Goal: Task Accomplishment & Management: Manage account settings

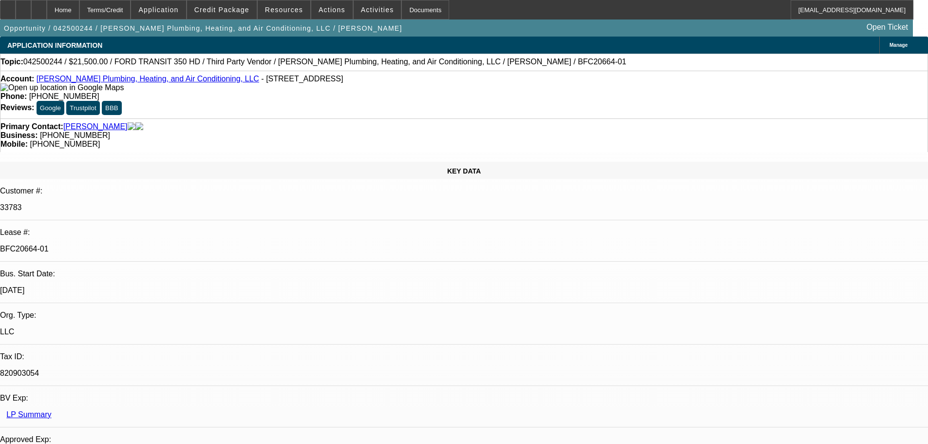
select select "0"
select select "2"
select select "0"
select select "6"
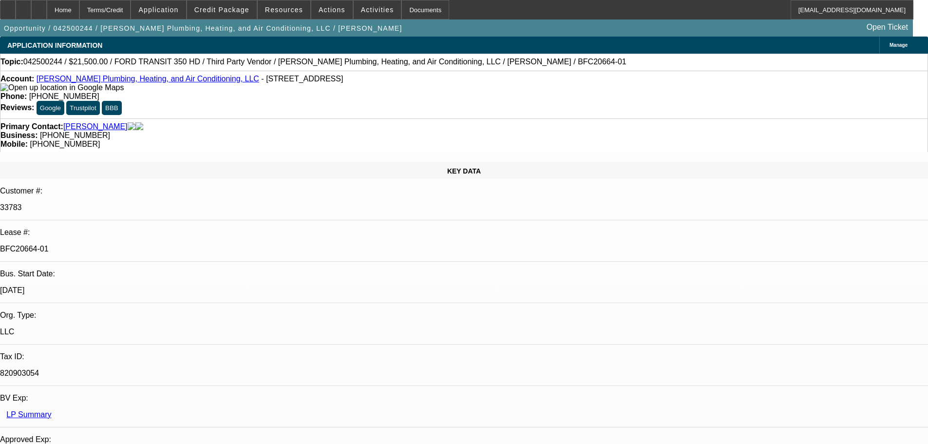
select select "0"
select select "3"
select select "0"
select select "6"
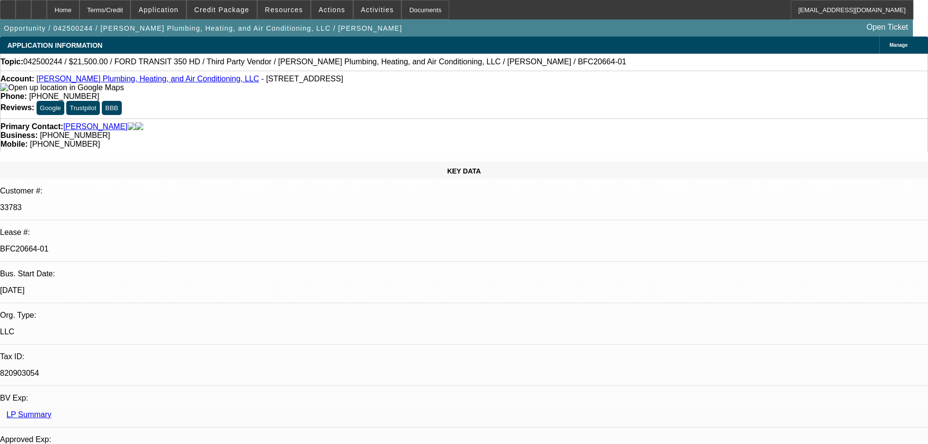
select select "0"
select select "3"
select select "0"
select select "6"
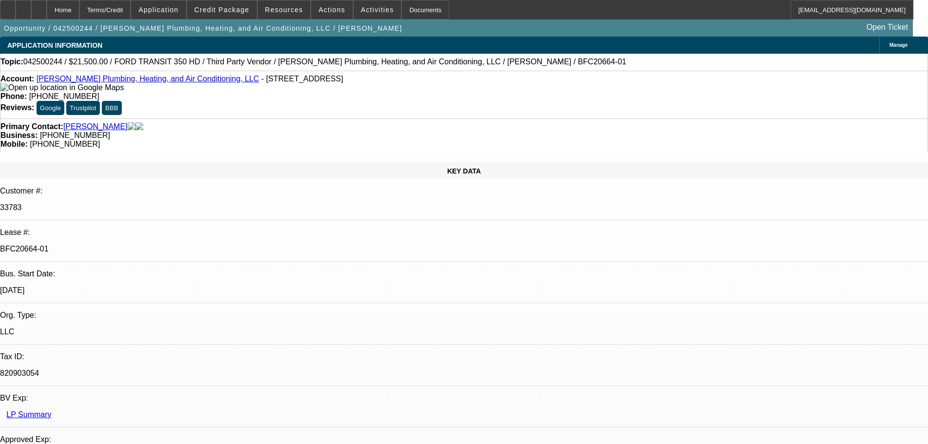
select select "0"
select select "3"
select select "0"
select select "6"
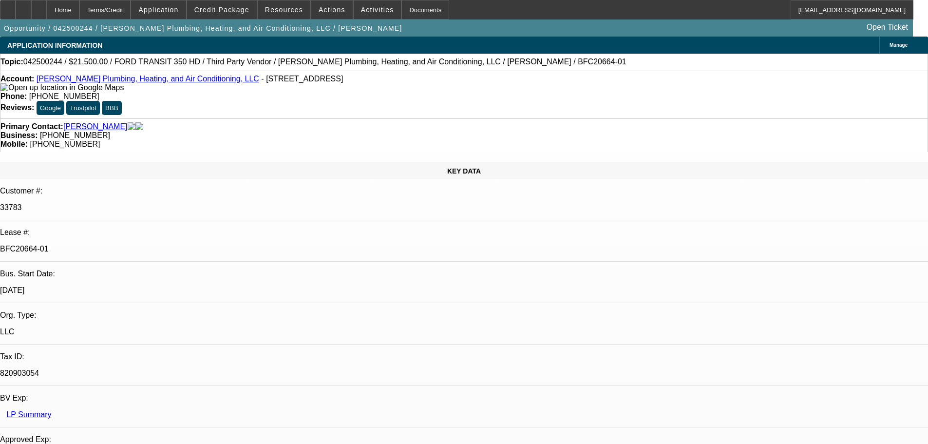
click at [473, 32] on div "Opportunity / 042500244 / Sanders Plumbing, Heating, and Air Conditioning, LLC …" at bounding box center [456, 27] width 913 height 17
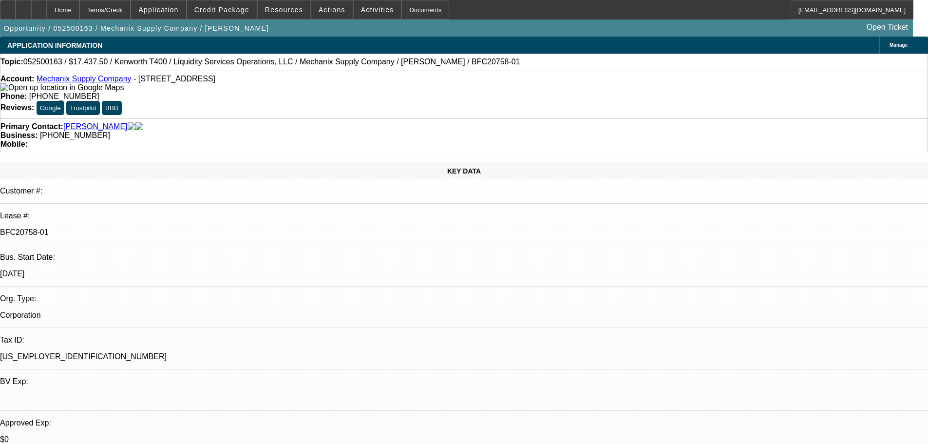
select select "0"
select select "6"
select select "0"
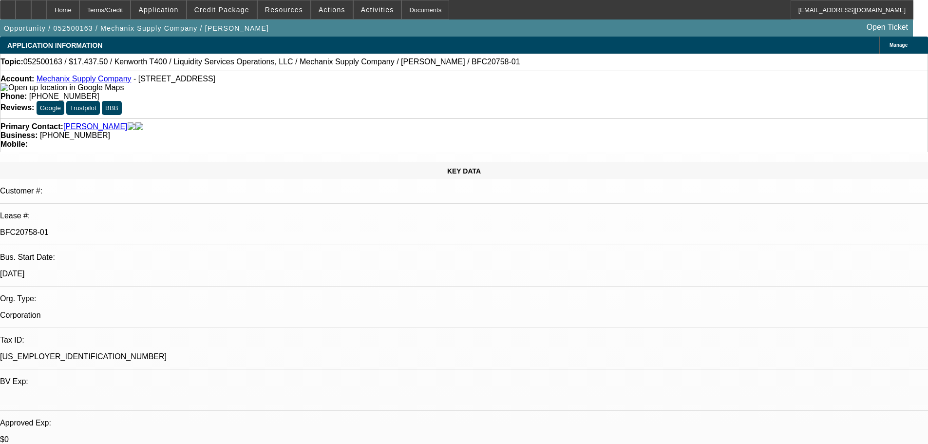
select select "0"
select select "6"
select select "0"
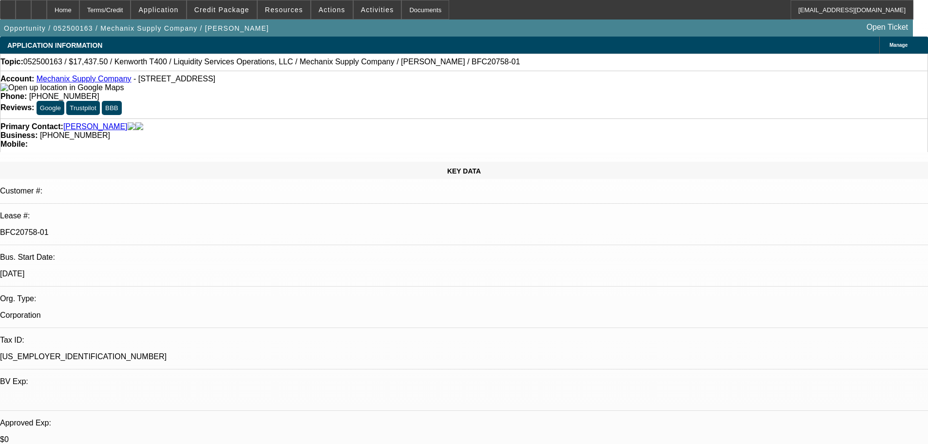
select select "0"
select select "6"
select select "0"
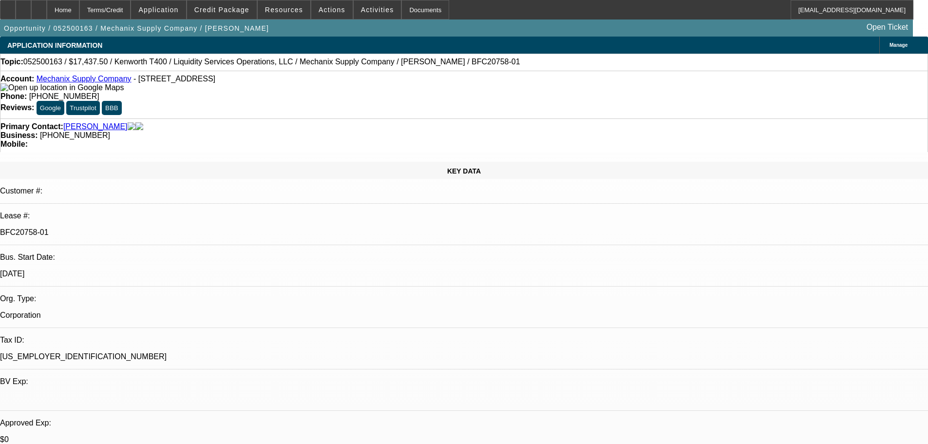
select select "6"
drag, startPoint x: 0, startPoint y: 0, endPoint x: 543, endPoint y: 238, distance: 592.7
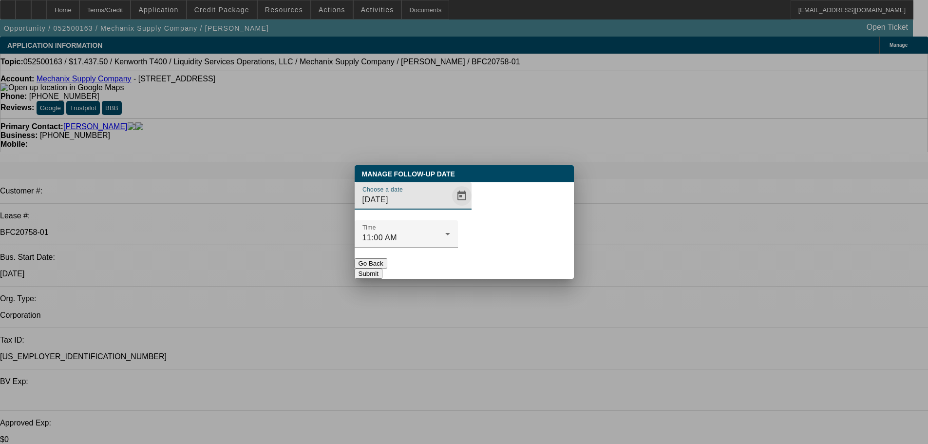
click at [450, 208] on span "Open calendar" at bounding box center [461, 195] width 23 height 23
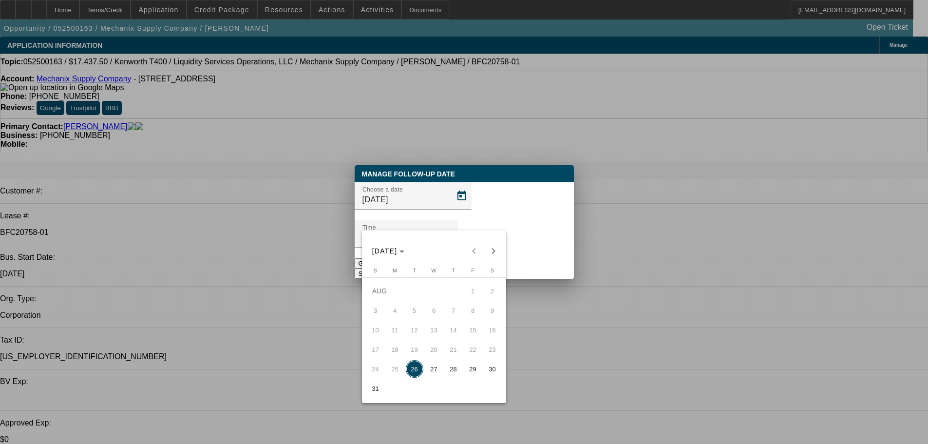
click at [434, 366] on span "27" at bounding box center [434, 369] width 18 height 18
type input "8/27/2025"
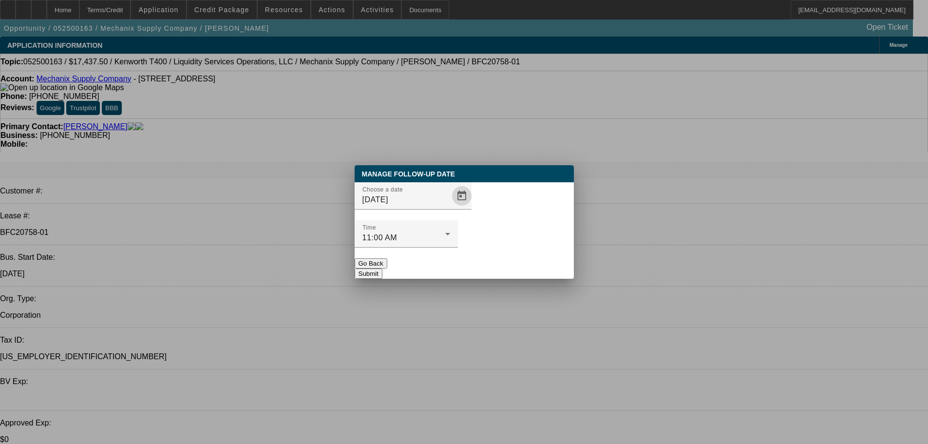
click at [382, 268] on button "Submit" at bounding box center [369, 273] width 28 height 10
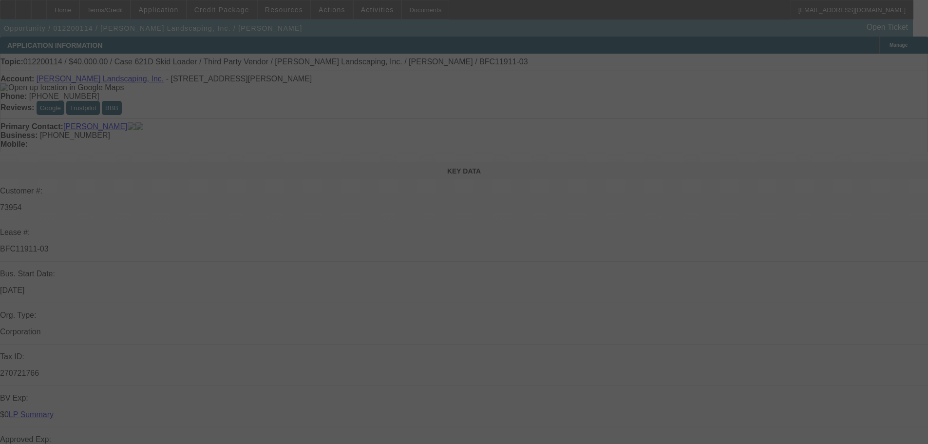
select select "0"
select select "6"
select select "0"
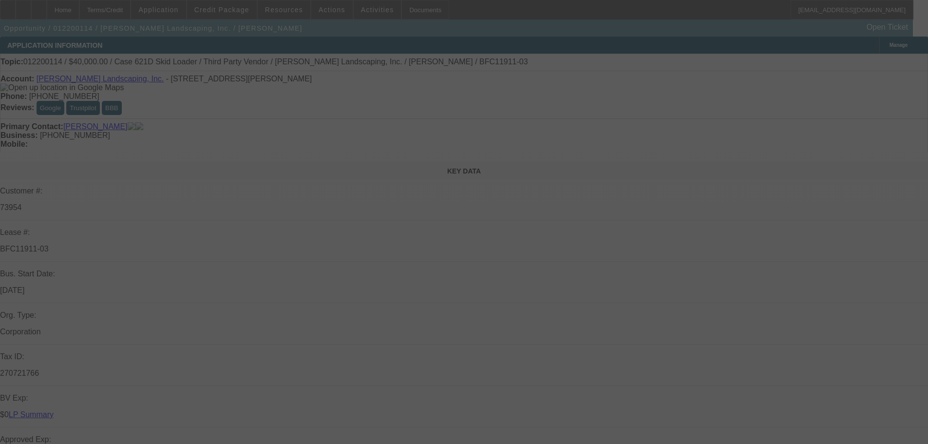
select select "0"
select select "6"
select select "0"
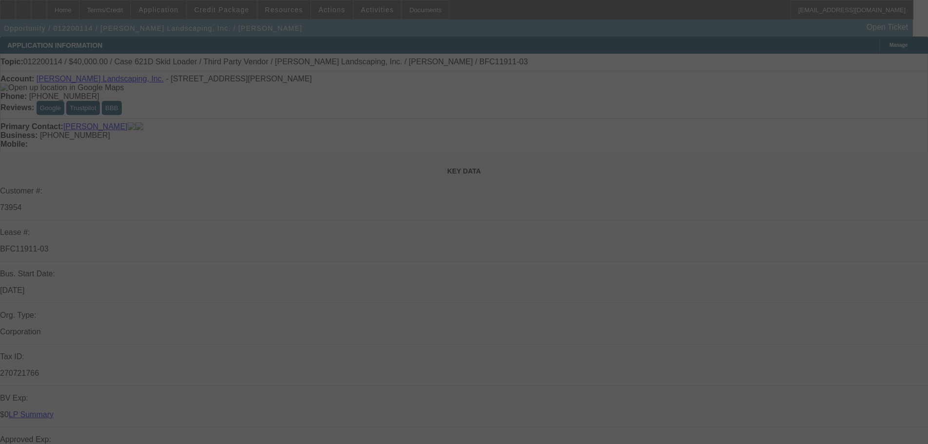
select select "0"
select select "6"
select select "0"
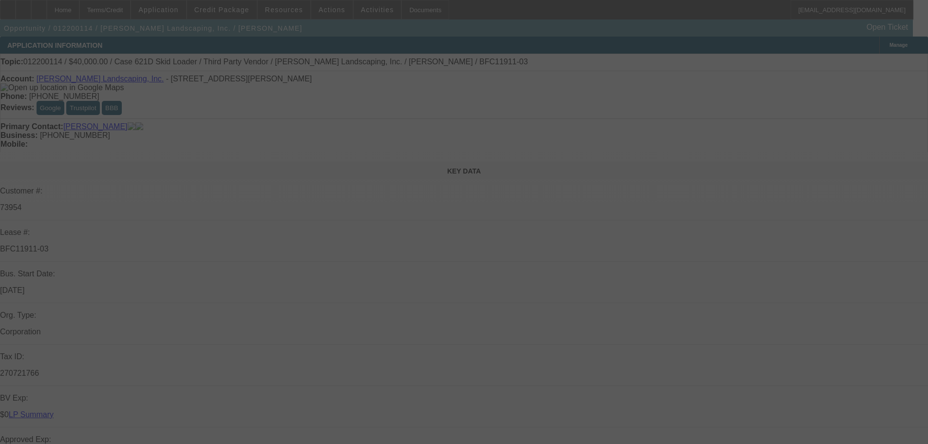
select select "6"
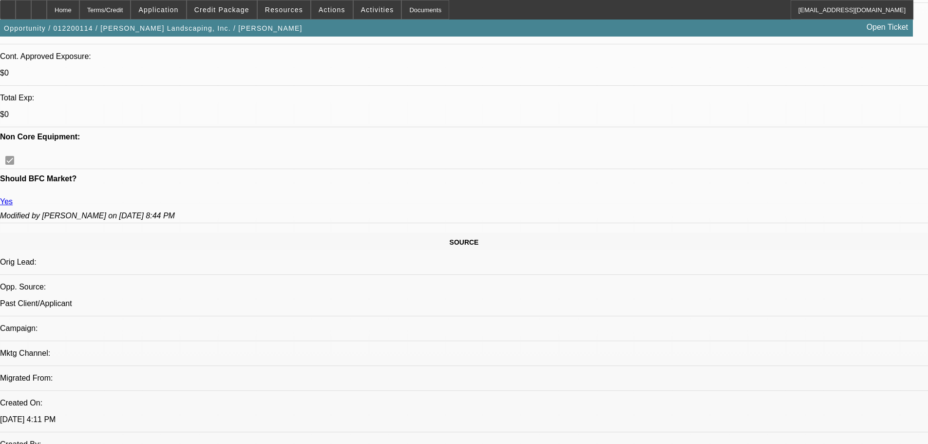
scroll to position [390, 0]
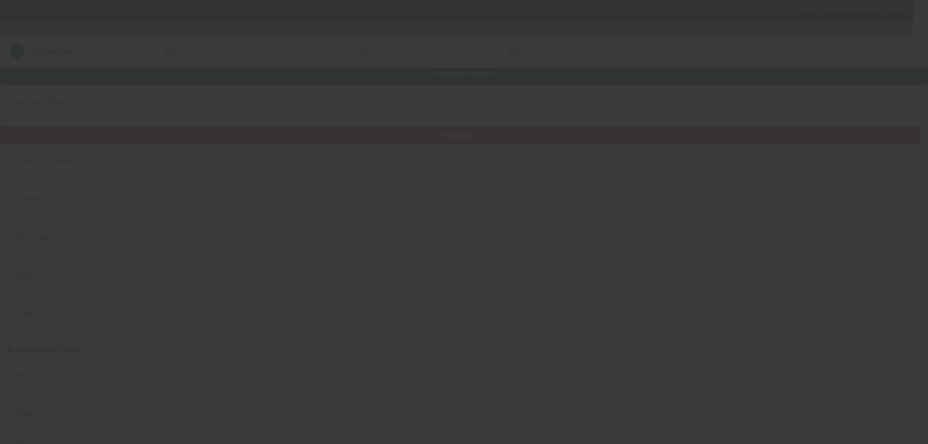
type input "Eastside Towing & Road-Service LLC"
type input "[STREET_ADDRESS][PERSON_NAME]"
type input "60636"
type input "Chicago"
type input "(312) 218-6023"
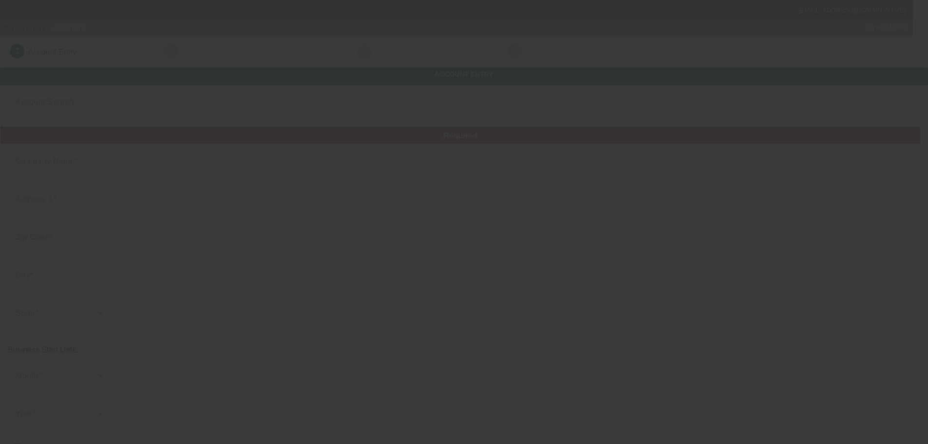
type input "# 2"
type input "phutsona@gmail.com"
type input "Cook"
type input "88-3437717"
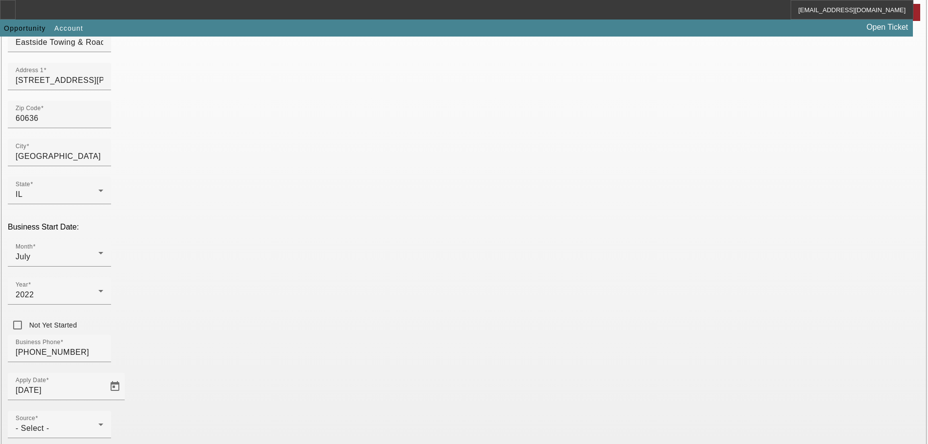
scroll to position [171, 0]
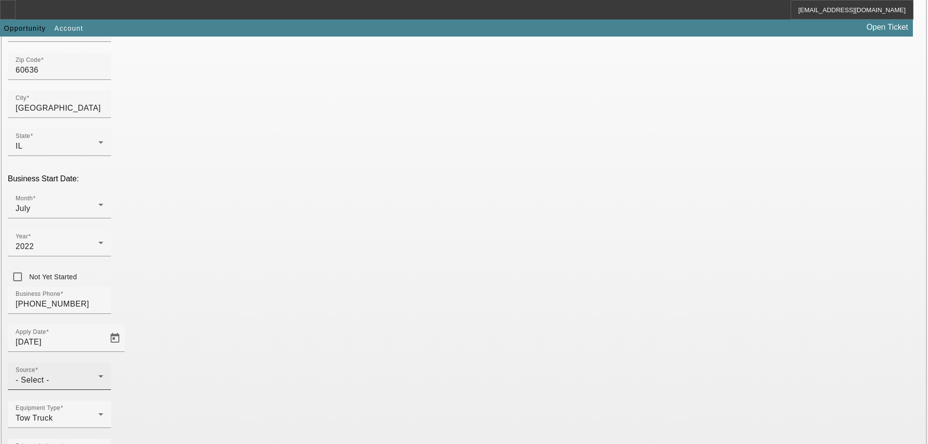
click at [103, 362] on div "Source - Select -" at bounding box center [60, 375] width 88 height 27
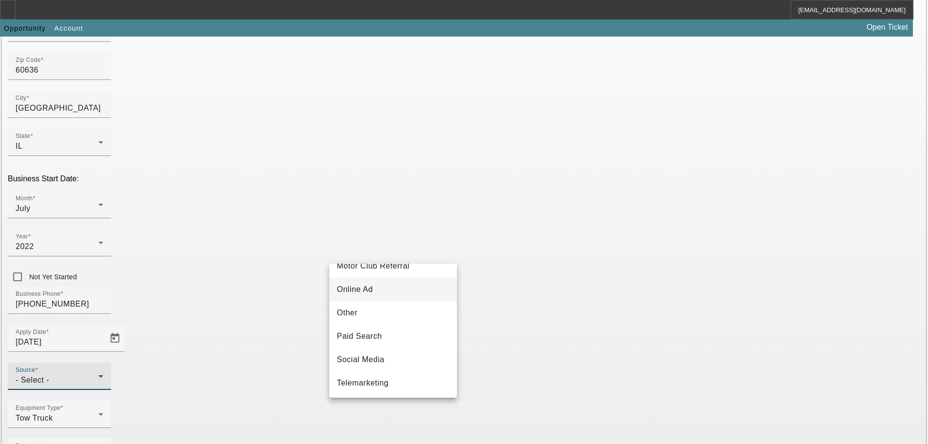
scroll to position [292, 0]
click at [368, 364] on span "Telemarketing" at bounding box center [363, 361] width 52 height 12
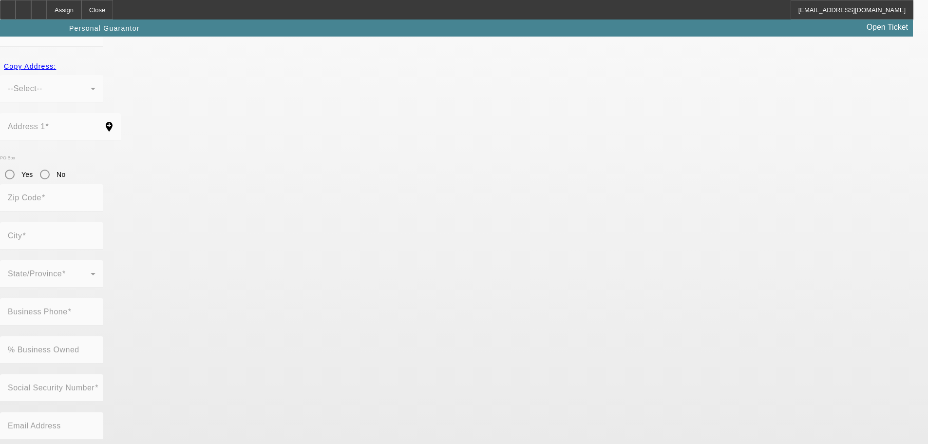
scroll to position [33, 0]
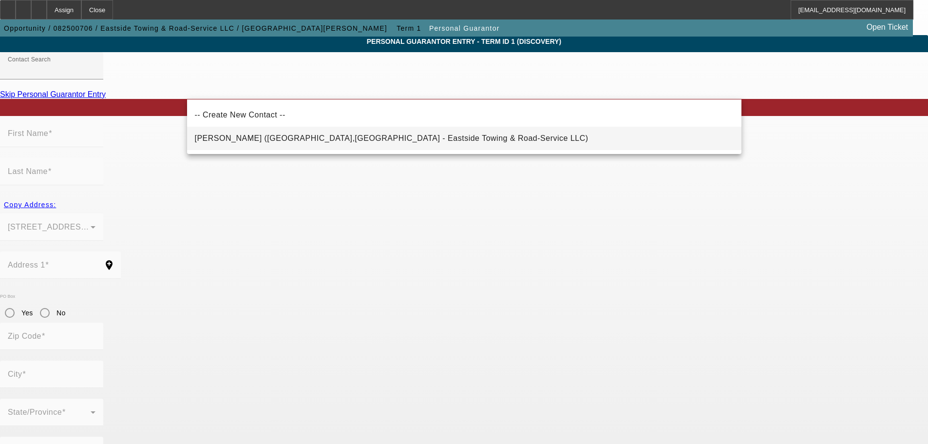
click at [262, 136] on span "Hutsona, Patrick (Chicago,IL - Eastside Towing & Road-Service LLC)" at bounding box center [392, 138] width 394 height 8
type input "Hutsona, Patrick (Chicago,IL - Eastside Towing & Road-Service LLC)"
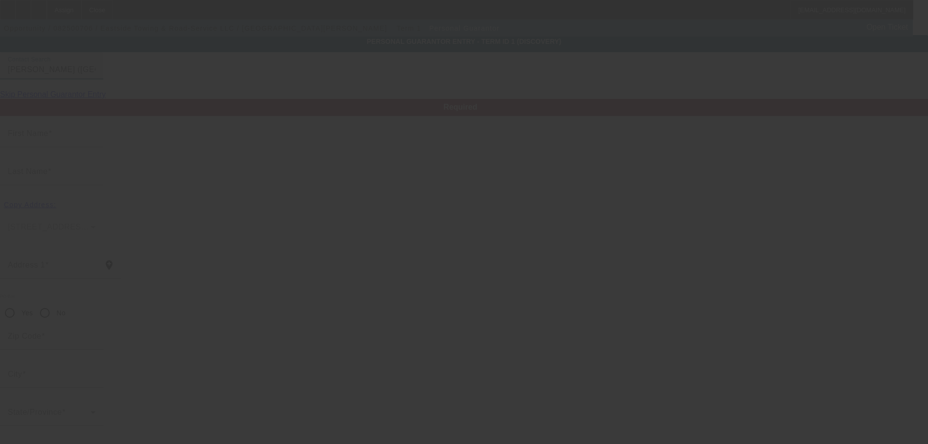
type input "Patrick"
type input "Hutsona"
type input "5628 S. Elizabeth St."
radio input "true"
type input "60636"
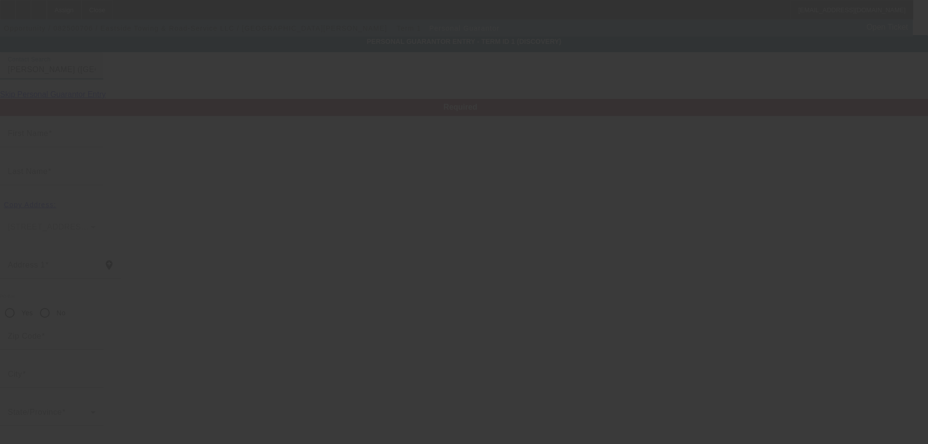
type input "Chicago"
type input "[PHONE_NUMBER]"
type input "100"
type input "344-82-5062"
type input "bricktowing@gmail.com"
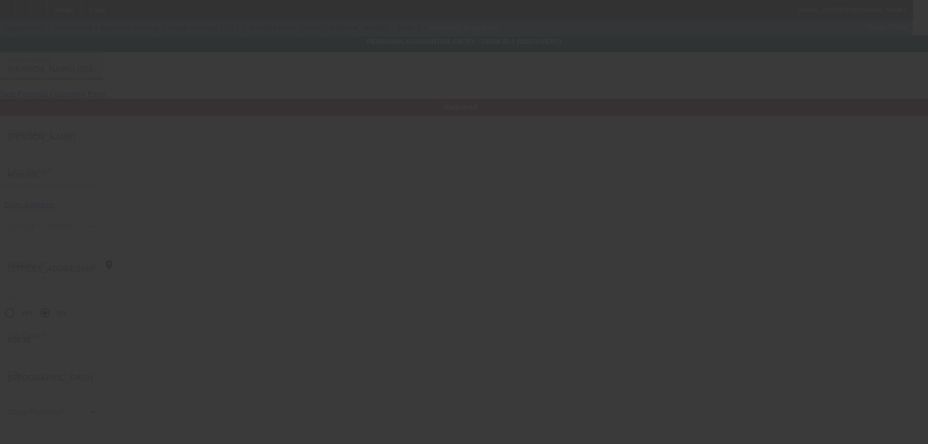
type input "[PHONE_NUMBER]"
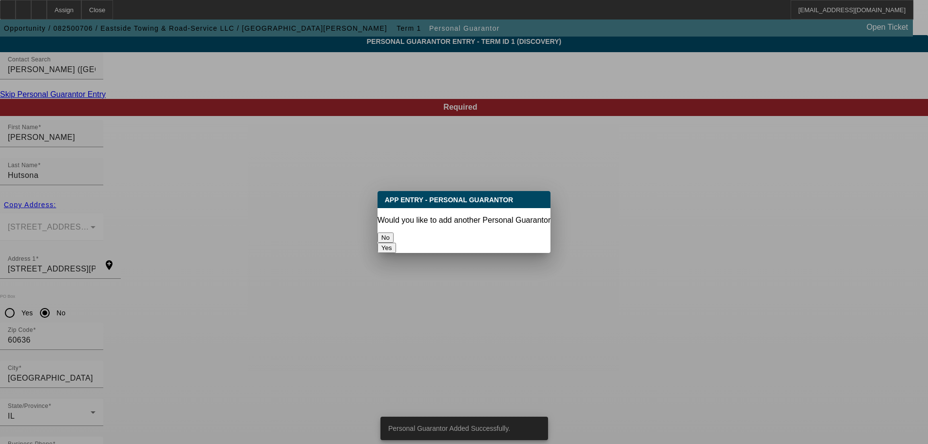
scroll to position [0, 0]
click at [394, 233] on button "No" at bounding box center [386, 237] width 16 height 10
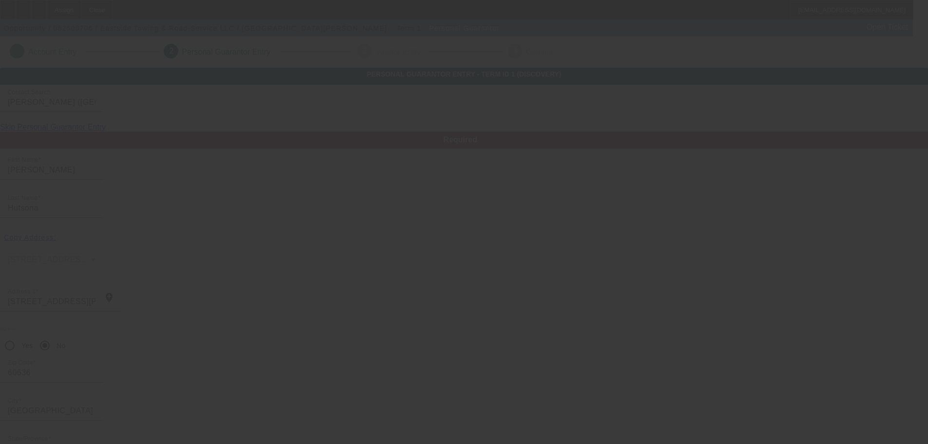
scroll to position [33, 0]
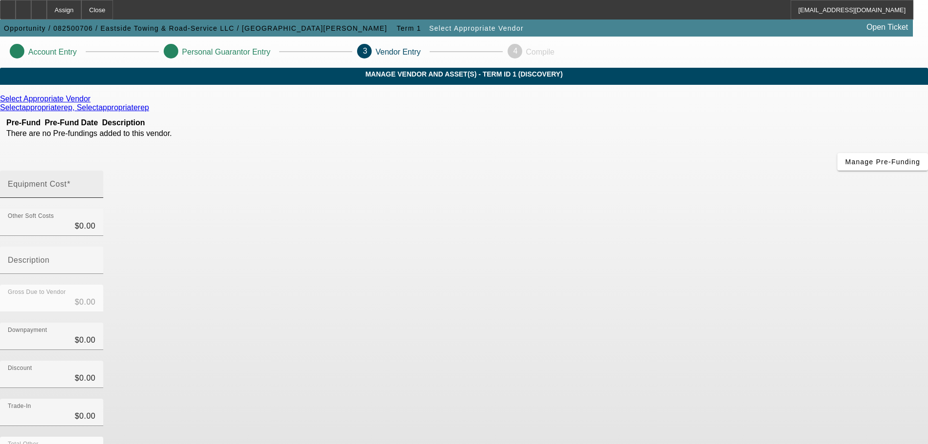
click at [67, 180] on mat-label "Equipment Cost" at bounding box center [37, 184] width 59 height 8
click at [95, 182] on input "Equipment Cost" at bounding box center [52, 188] width 88 height 12
type input "3"
type input "$3.00"
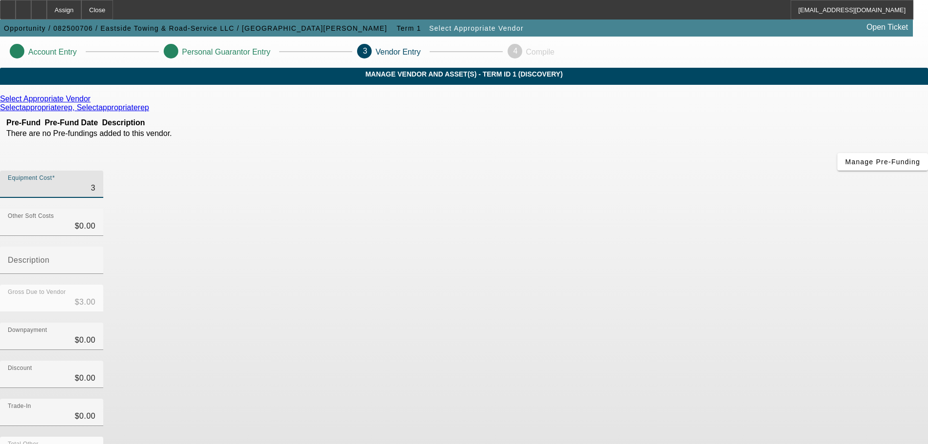
type input "36"
type input "$36.00"
type input "360"
type input "$360.00"
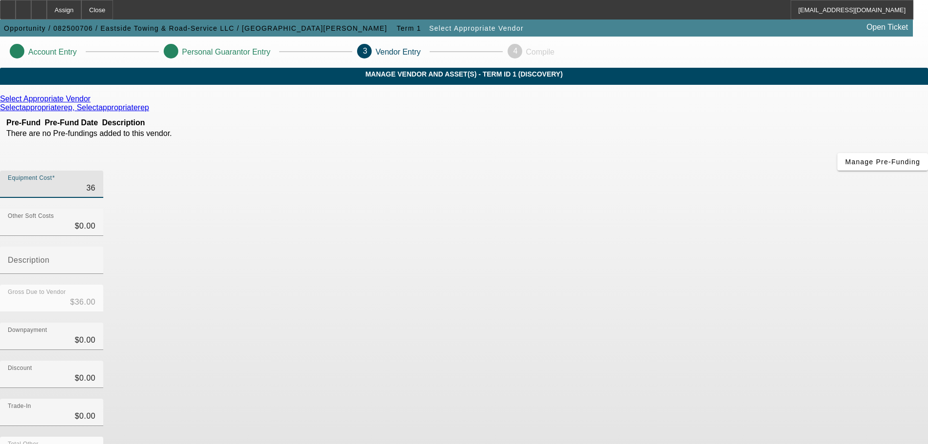
type input "$360.00"
type input "3600"
type input "$3,600.00"
type input "36000"
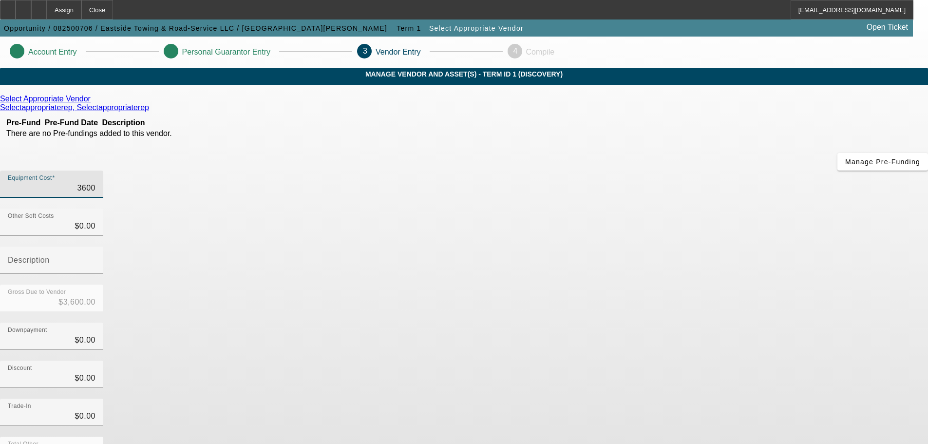
type input "$36,000.00"
click at [648, 323] on div "Downpayment $0.00" at bounding box center [464, 342] width 928 height 38
click at [668, 430] on form "Select Appropriate Vendor Selectappropriaterep, Selectappropriaterep Pre-Fund P…" at bounding box center [464, 333] width 928 height 476
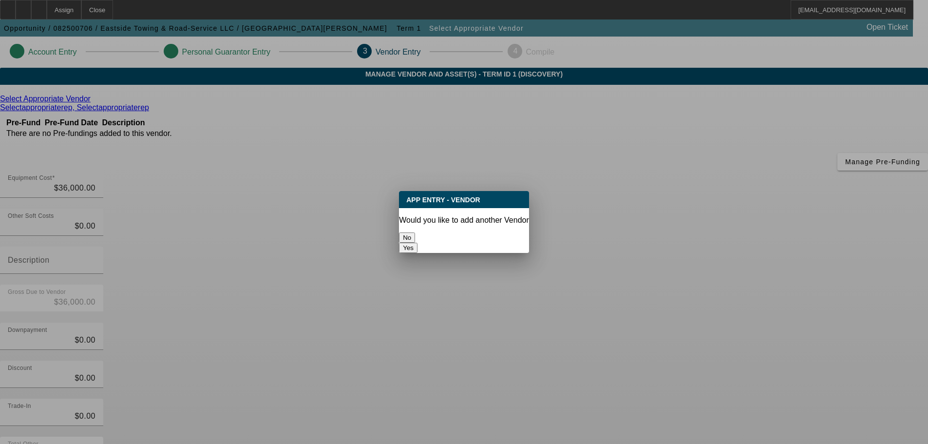
click at [415, 232] on button "No" at bounding box center [407, 237] width 16 height 10
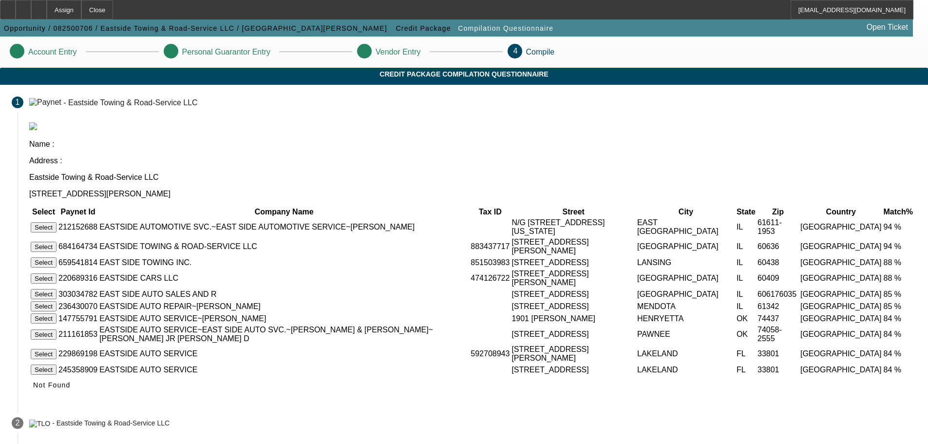
click at [57, 242] on button "Select" at bounding box center [44, 247] width 26 height 10
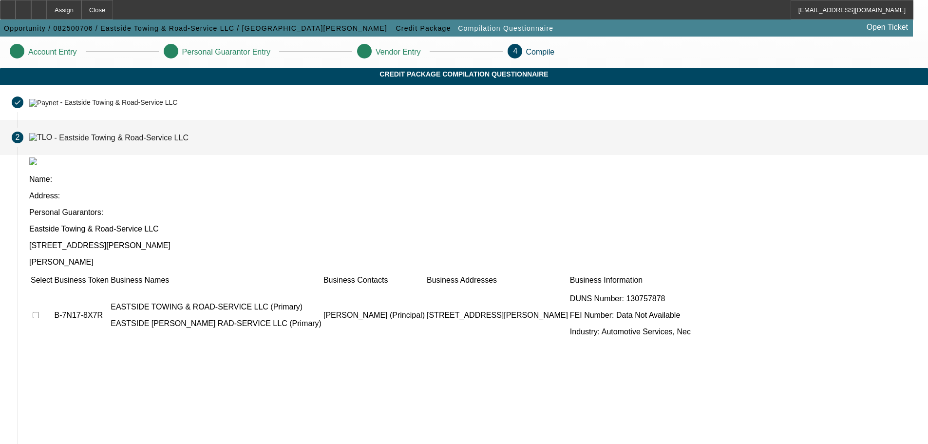
click at [39, 312] on input "checkbox" at bounding box center [36, 315] width 6 height 6
checkbox input "true"
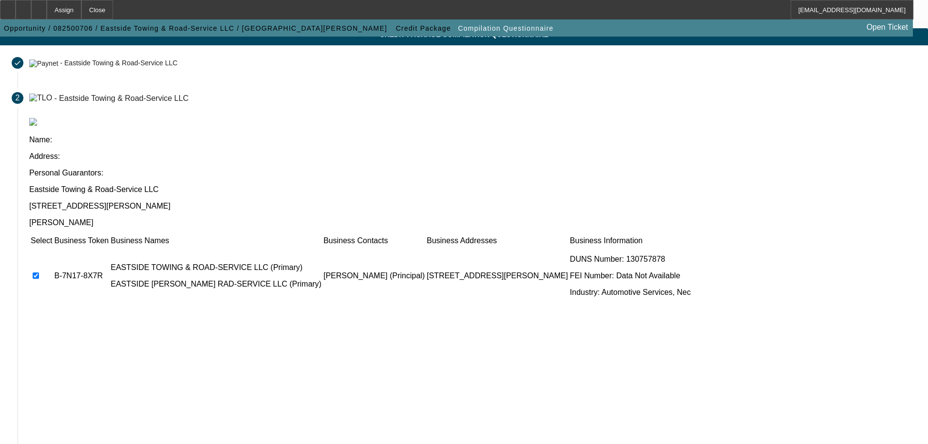
scroll to position [95, 0]
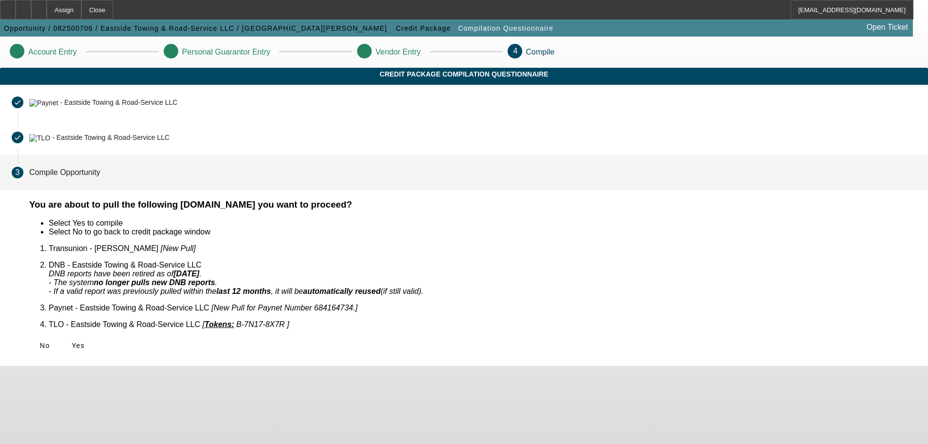
scroll to position [0, 0]
click at [94, 334] on span at bounding box center [77, 345] width 31 height 23
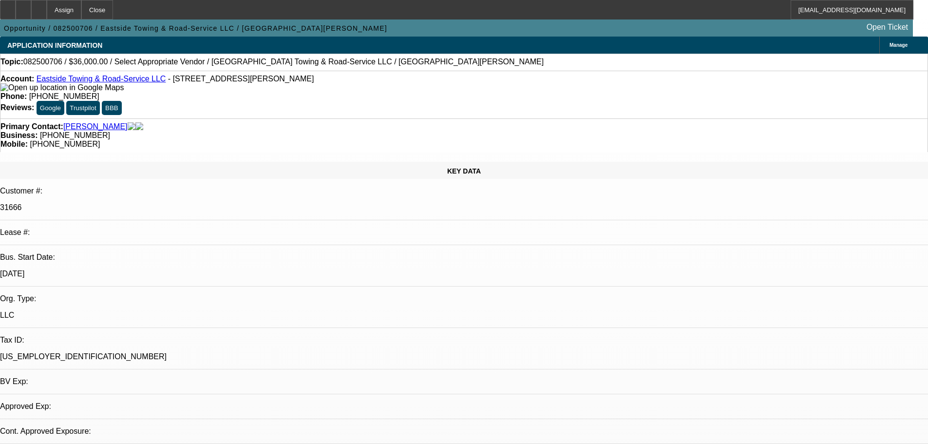
select select "0"
select select "2"
select select "0.1"
select select "4"
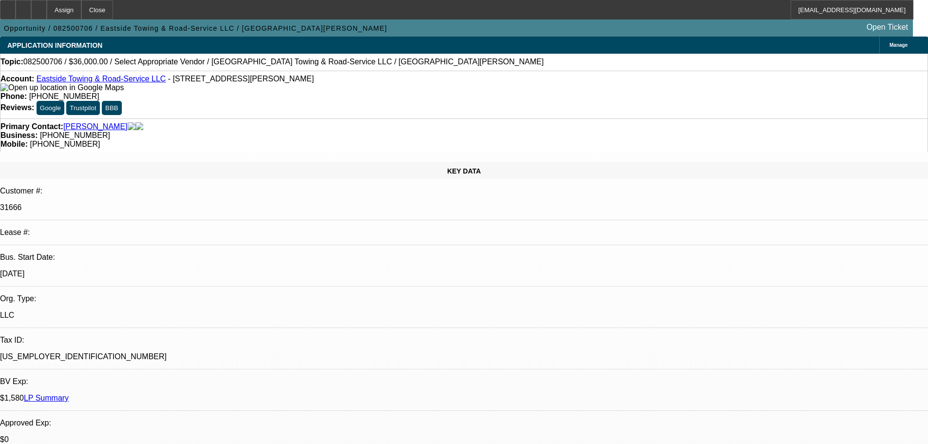
click at [412, 66] on div "Topic: 082500706 / $36,000.00 / Select Appropriate Vendor / Eastside Towing & R…" at bounding box center [463, 61] width 927 height 9
click at [274, 122] on div "Primary Contact: Hutsona, Patrick" at bounding box center [463, 126] width 927 height 9
click at [39, 6] on icon at bounding box center [39, 6] width 0 height 0
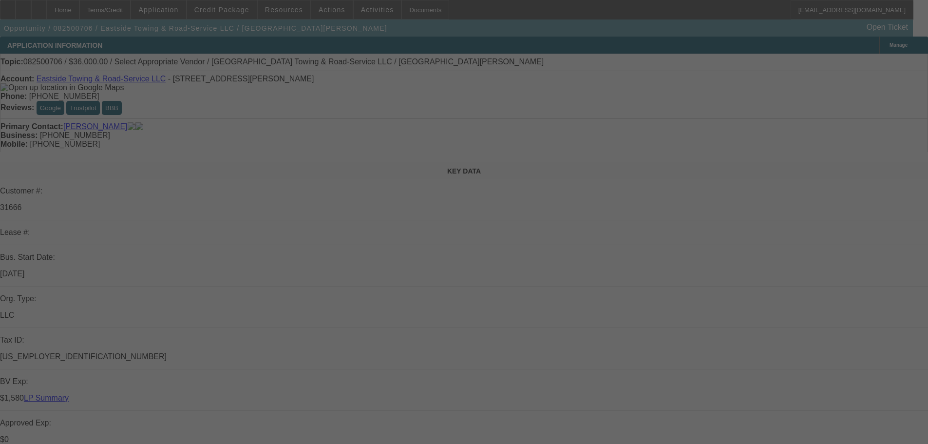
select select "0"
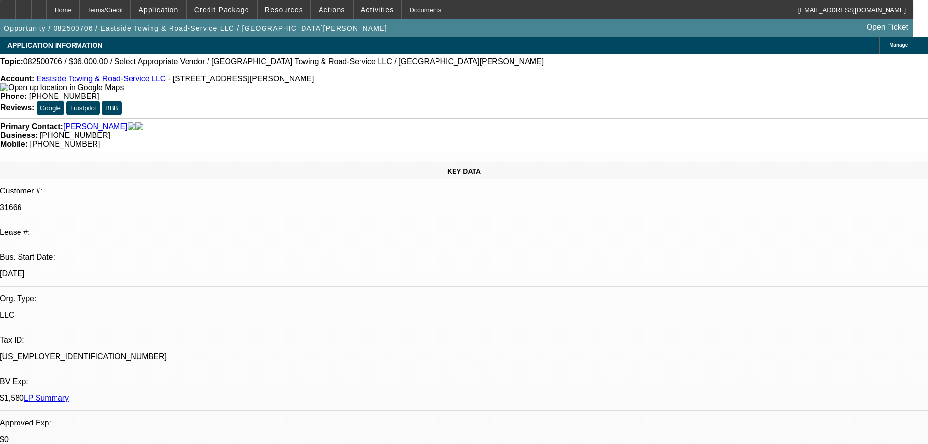
select select "2"
select select "0.1"
select select "4"
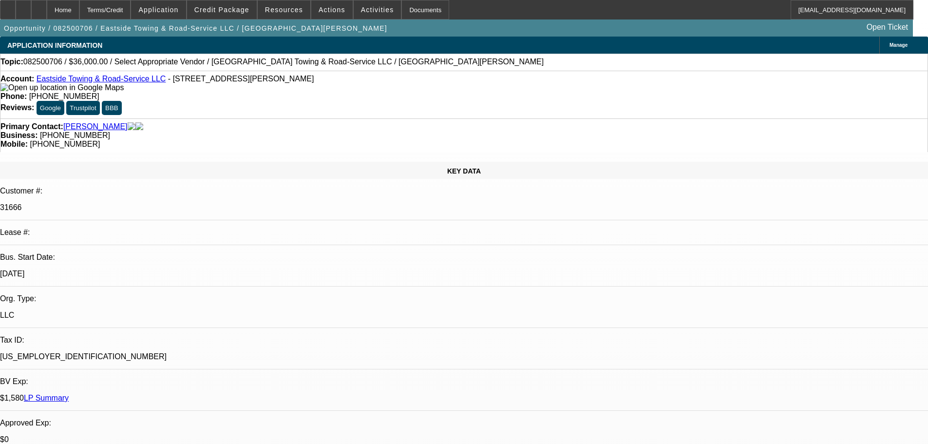
radio input "true"
paste textarea "48 months 900-970. [PHONE_NUMBER][DATE][DATE]"
type textarea "48 months 900-970. [PHONE_NUMBER][DATE][DATE]"
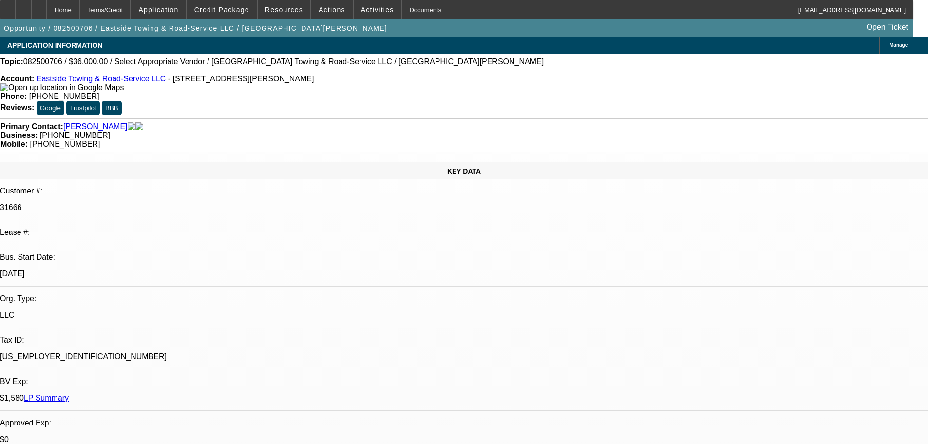
radio input "true"
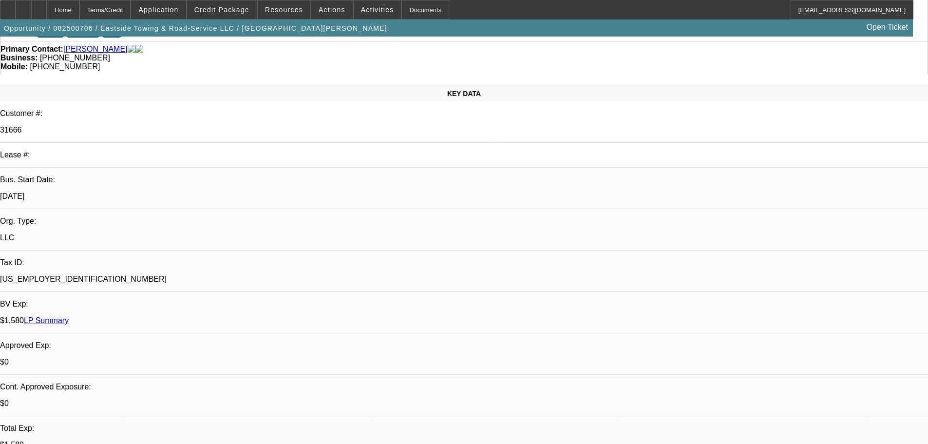
scroll to position [195, 0]
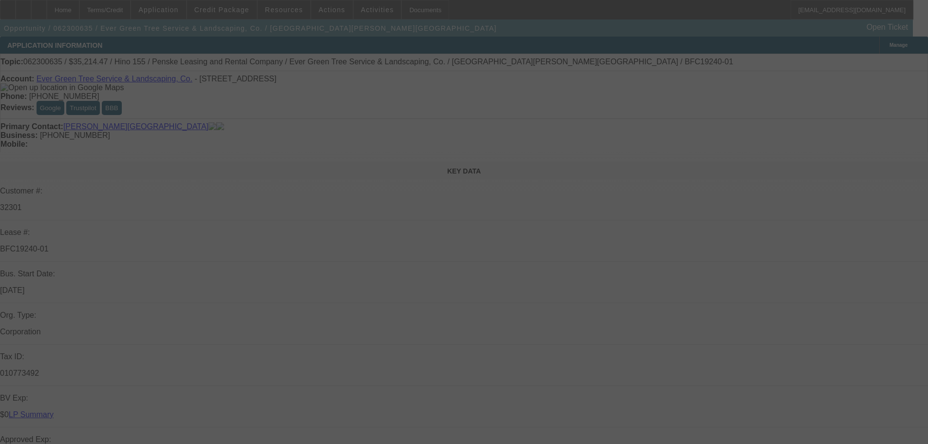
select select "0"
select select "6"
select select "0"
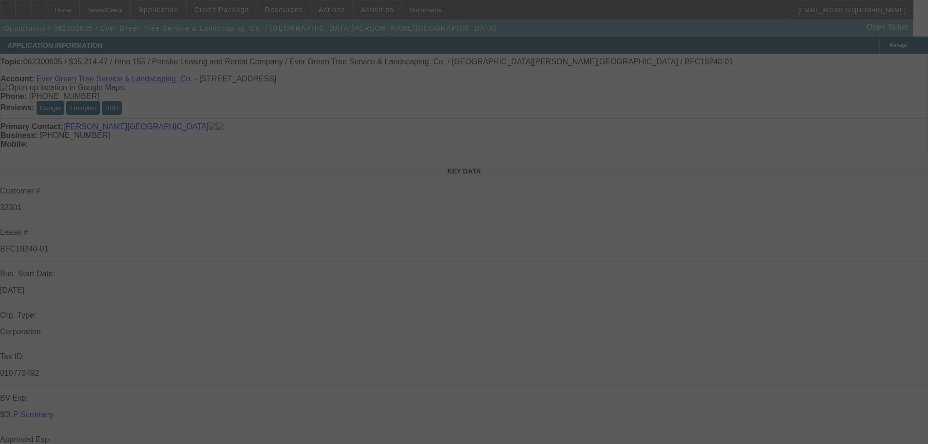
select select "0"
select select "6"
select select "0"
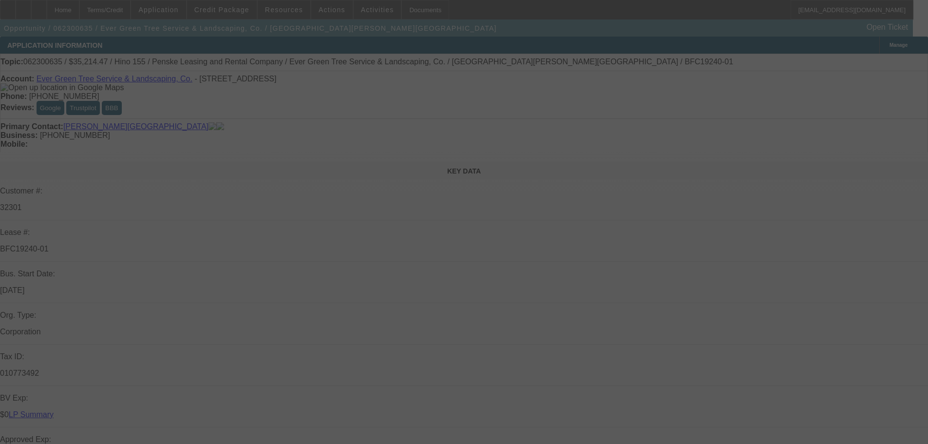
select select "0"
select select "6"
select select "0"
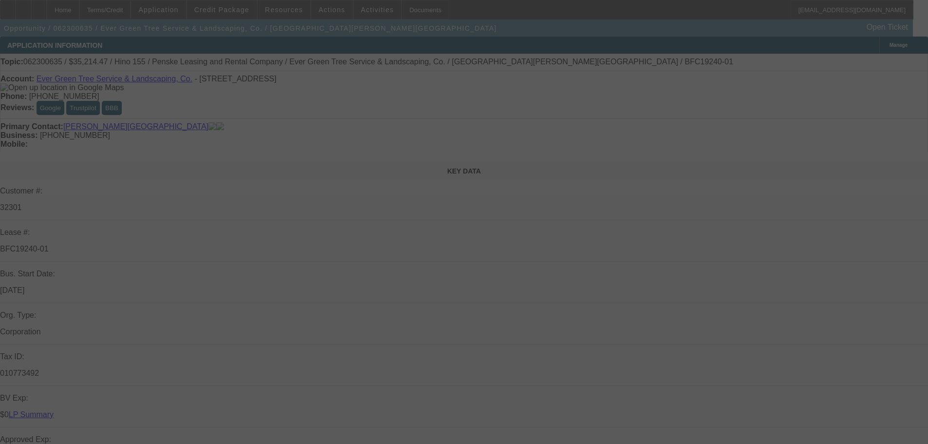
select select "6"
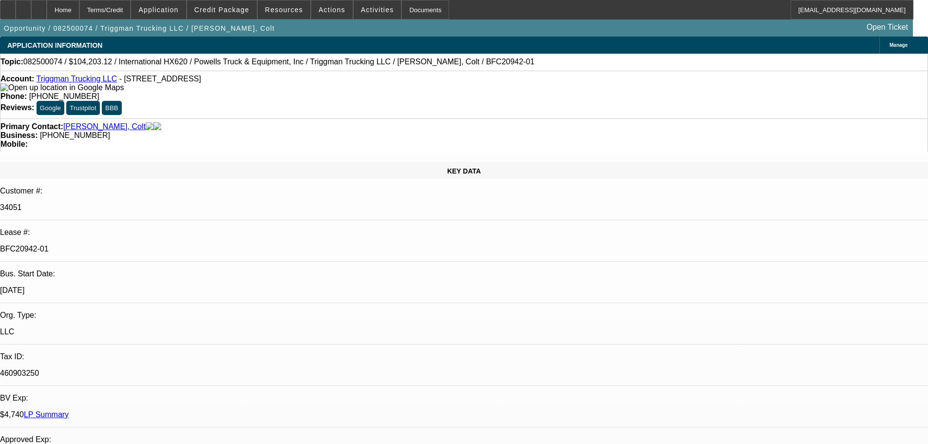
select select "0"
select select "2"
select select "0"
select select "6"
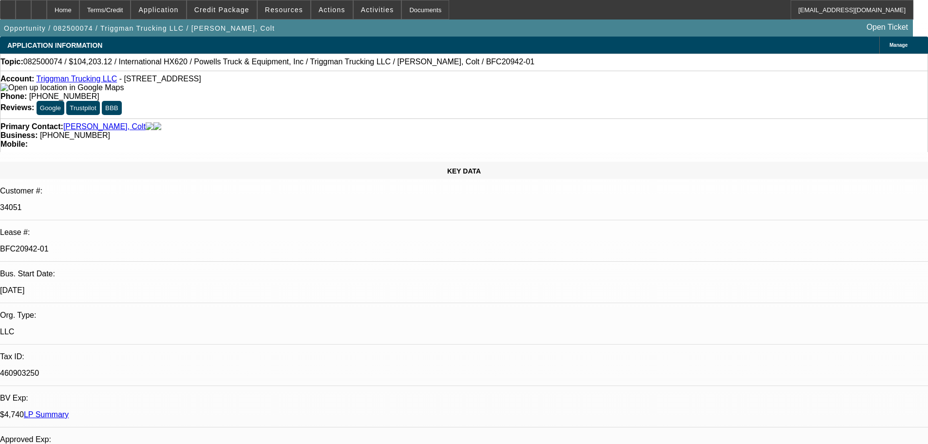
select select "0"
select select "2"
select select "0.1"
select select "4"
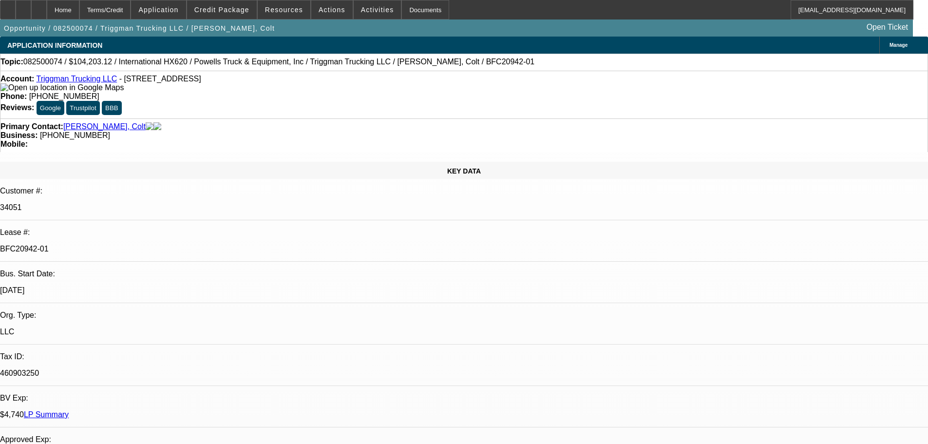
select select "0"
select select "2"
select select "0.1"
select select "4"
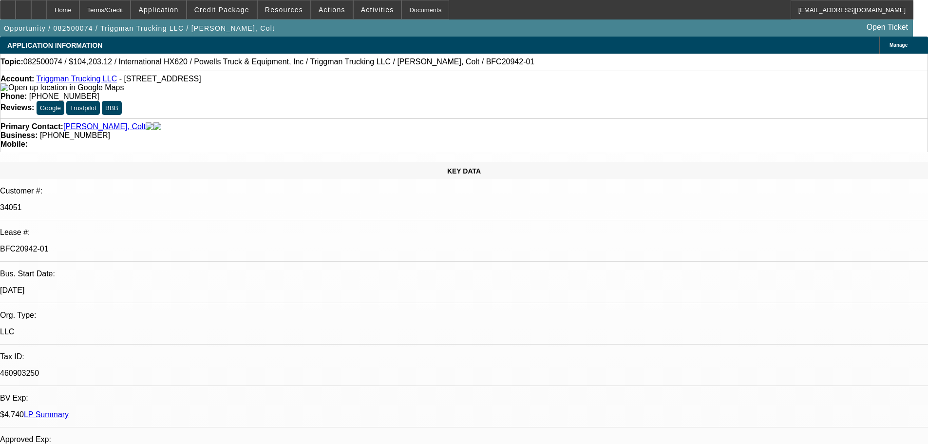
select select "0"
select select "2"
select select "0.1"
select select "4"
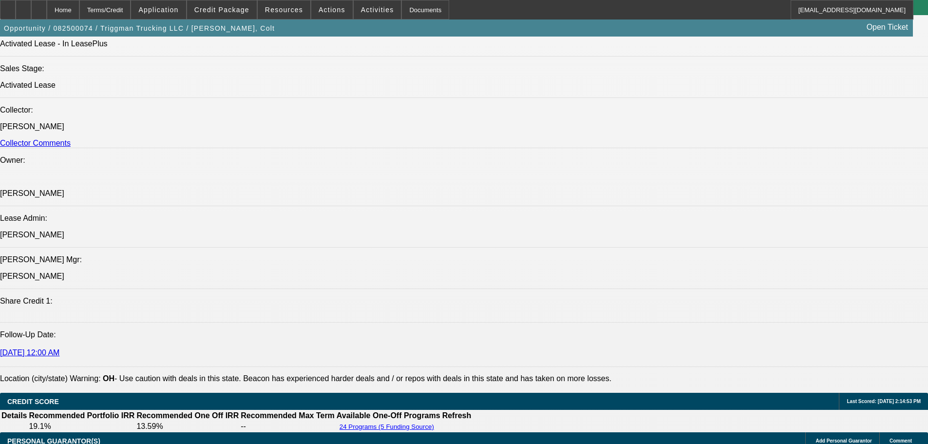
scroll to position [1121, 0]
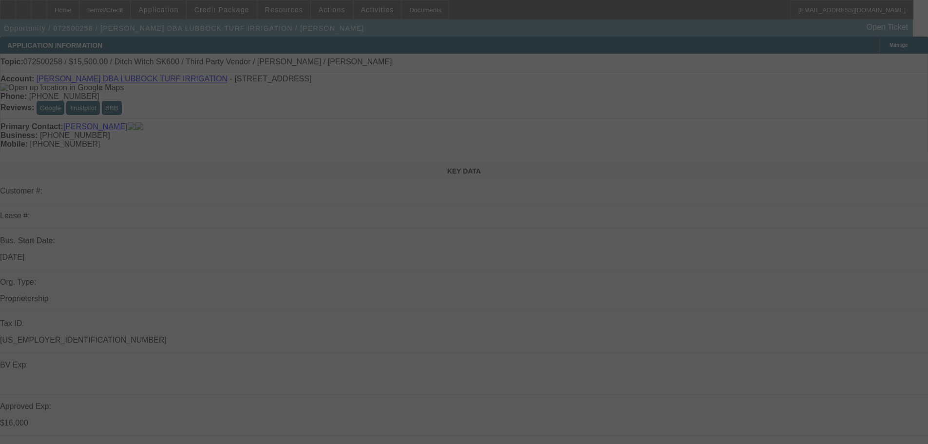
select select "0"
select select "3"
select select "0.1"
select select "4"
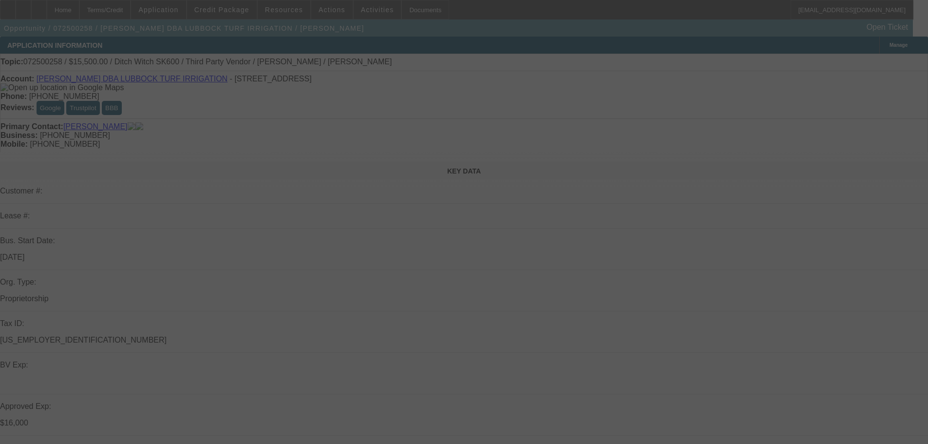
select select "0"
select select "3"
select select "0"
select select "6"
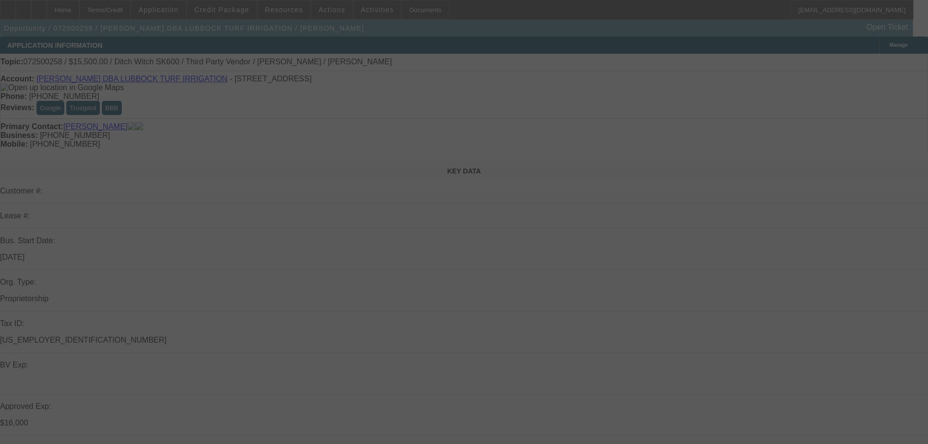
select select "0"
select select "3"
select select "0"
select select "6"
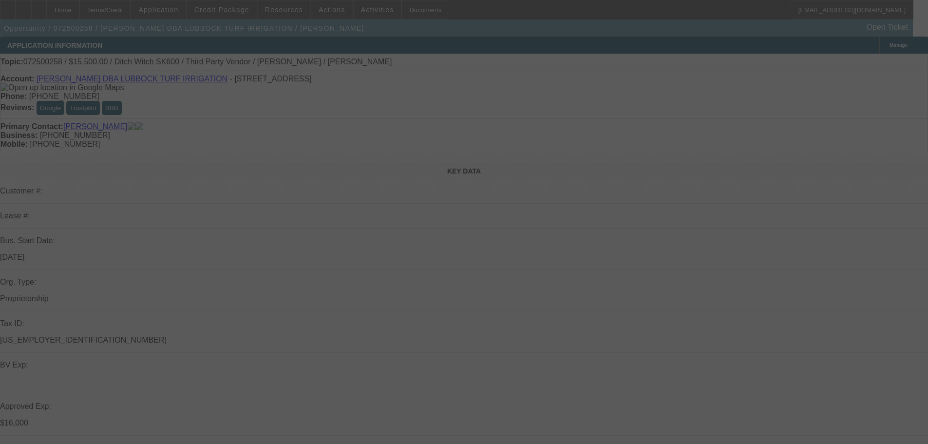
select select "0"
select select "3"
select select "0"
select select "6"
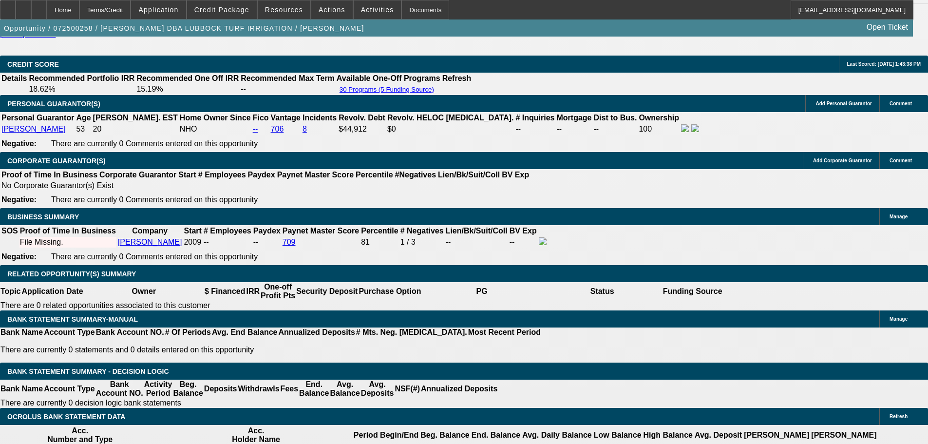
scroll to position [1413, 0]
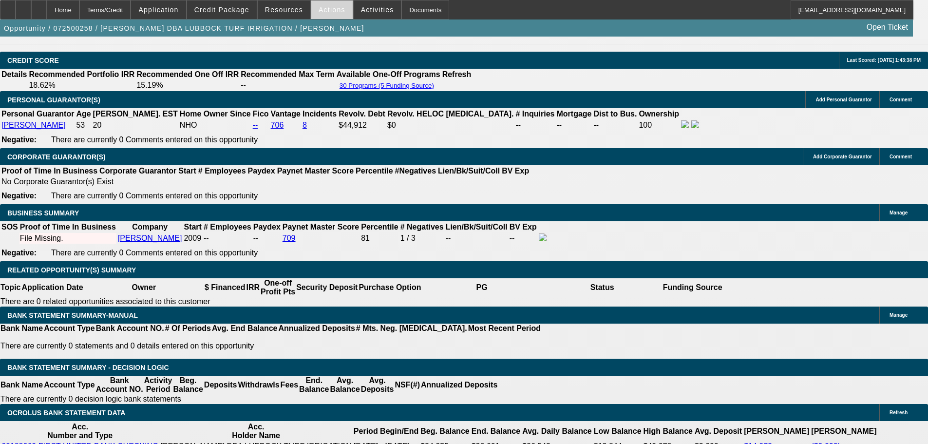
click at [319, 13] on span "Actions" at bounding box center [332, 10] width 27 height 8
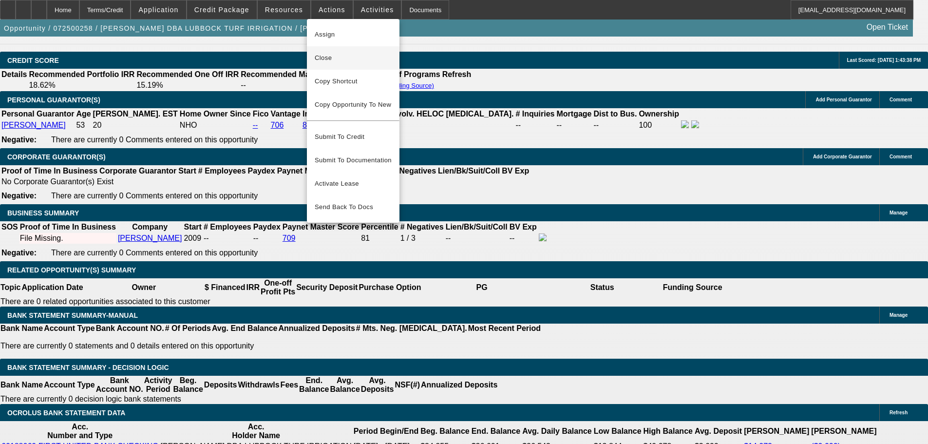
click at [340, 57] on span "Close" at bounding box center [353, 58] width 77 height 12
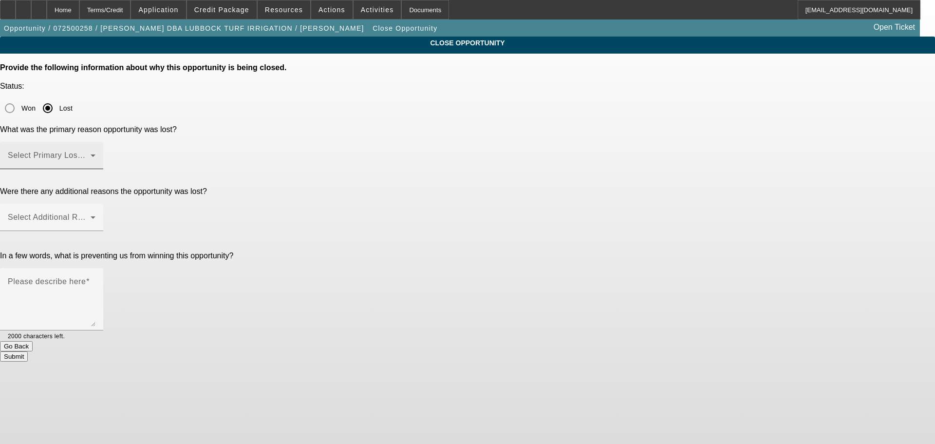
click at [111, 151] on mat-label "Select Primary Lost Reason" at bounding box center [59, 155] width 103 height 8
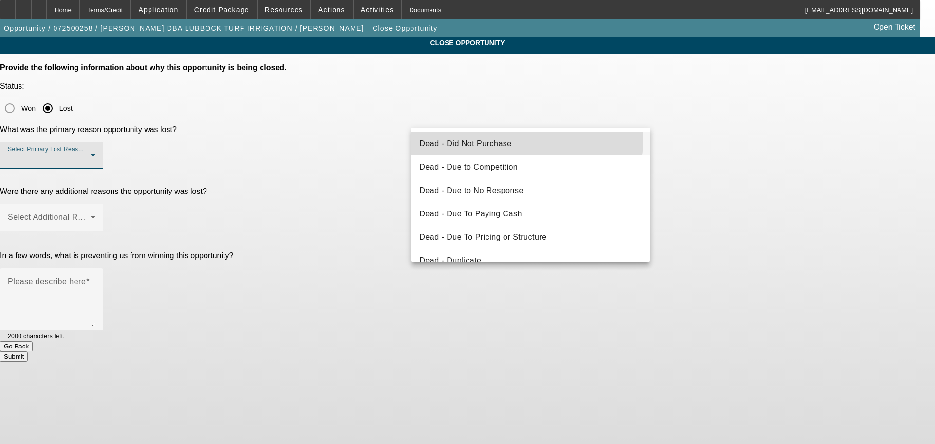
click at [526, 140] on mat-option "Dead - Did Not Purchase" at bounding box center [531, 143] width 238 height 23
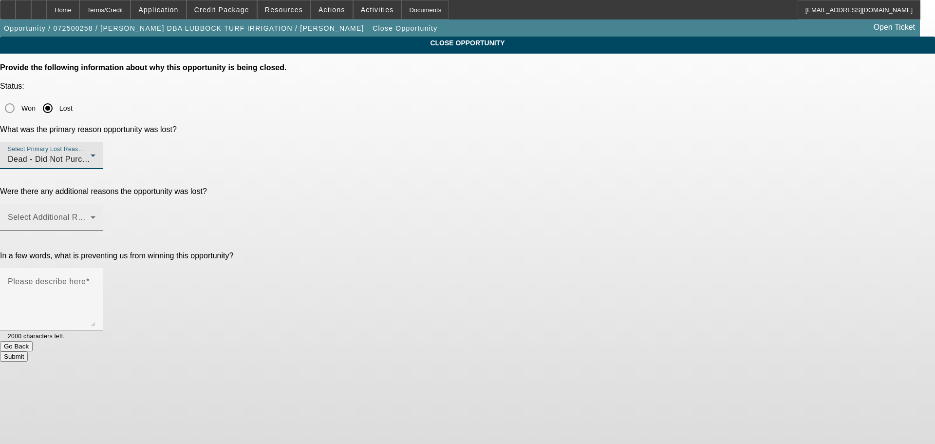
click at [91, 215] on span at bounding box center [49, 221] width 83 height 12
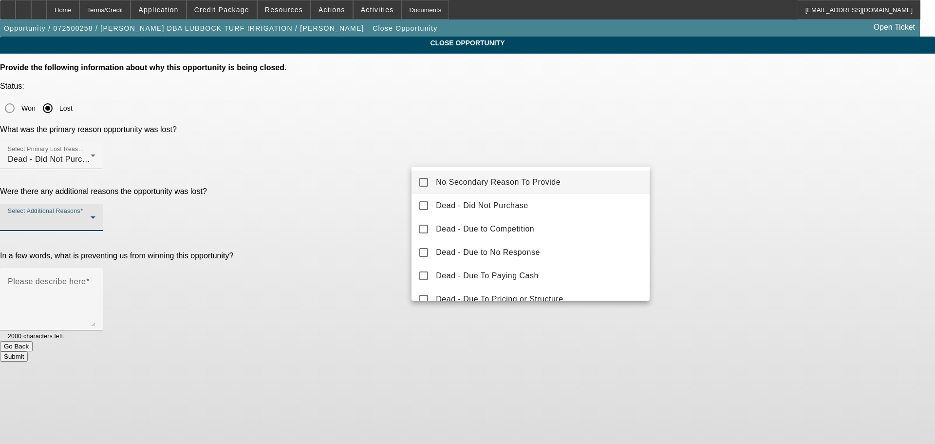
click at [497, 117] on div at bounding box center [467, 222] width 935 height 444
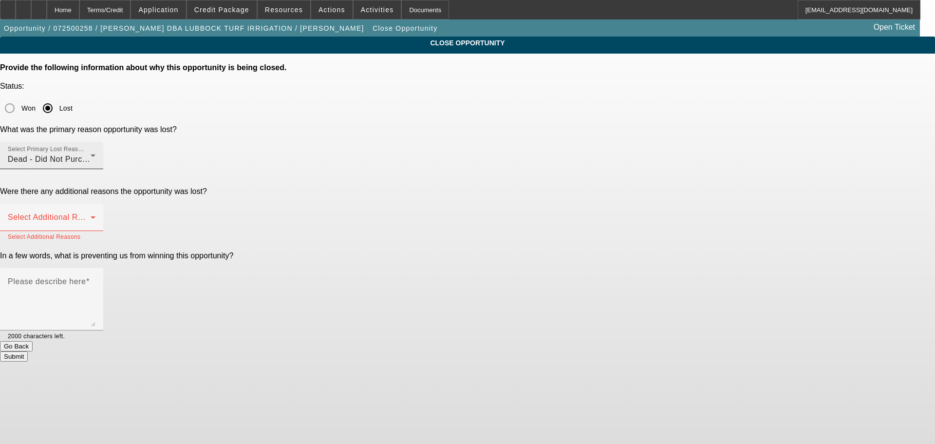
click at [91, 153] on div "Dead - Did Not Purchase" at bounding box center [49, 159] width 83 height 12
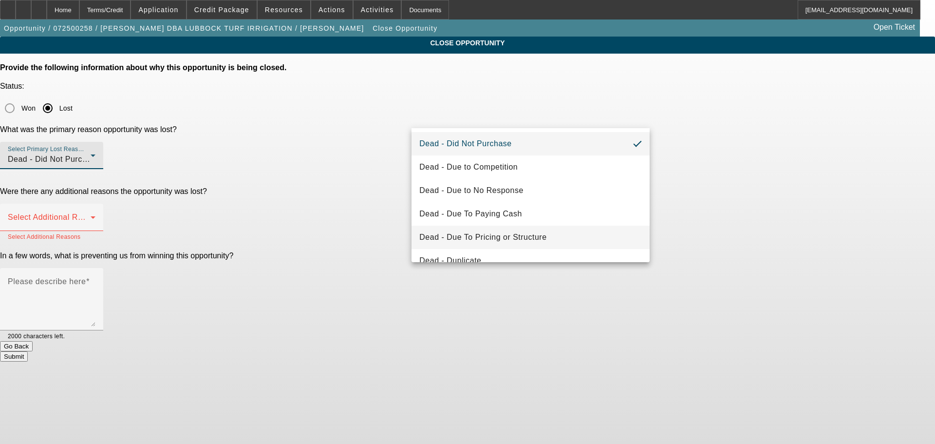
click at [536, 231] on mat-option "Dead - Due To Pricing or Structure" at bounding box center [531, 237] width 238 height 23
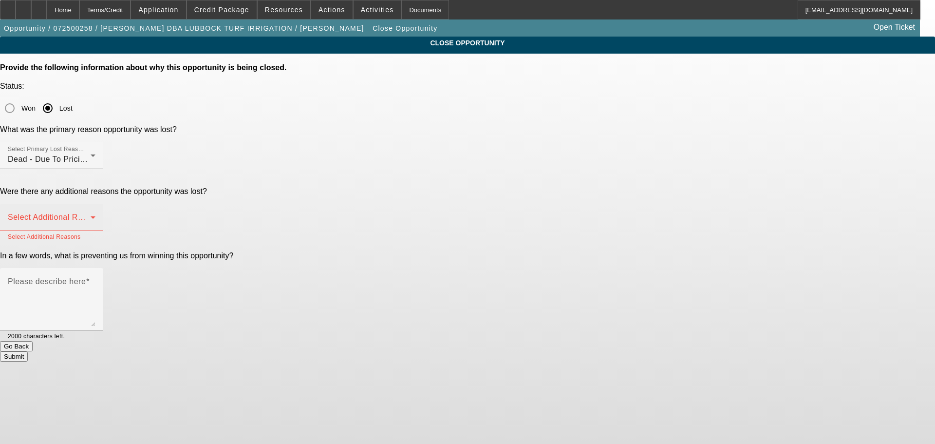
click at [95, 204] on div "Select Additional Reasons" at bounding box center [52, 217] width 88 height 27
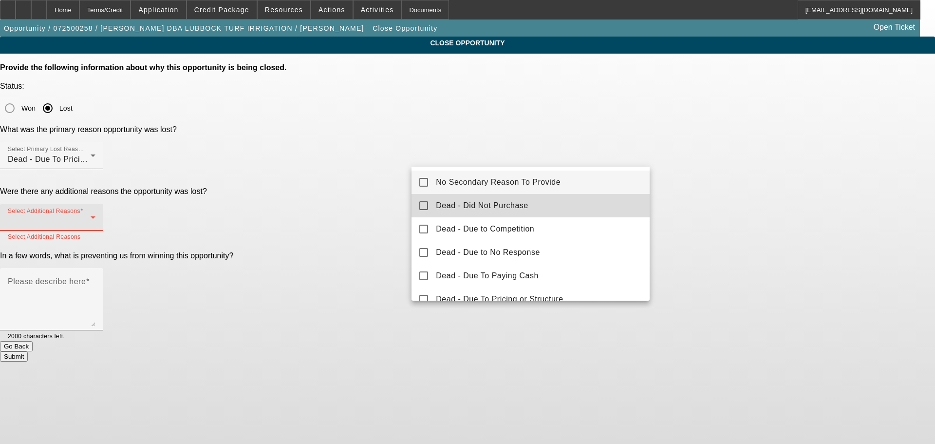
click at [557, 211] on mat-option "Dead - Did Not Purchase" at bounding box center [531, 205] width 238 height 23
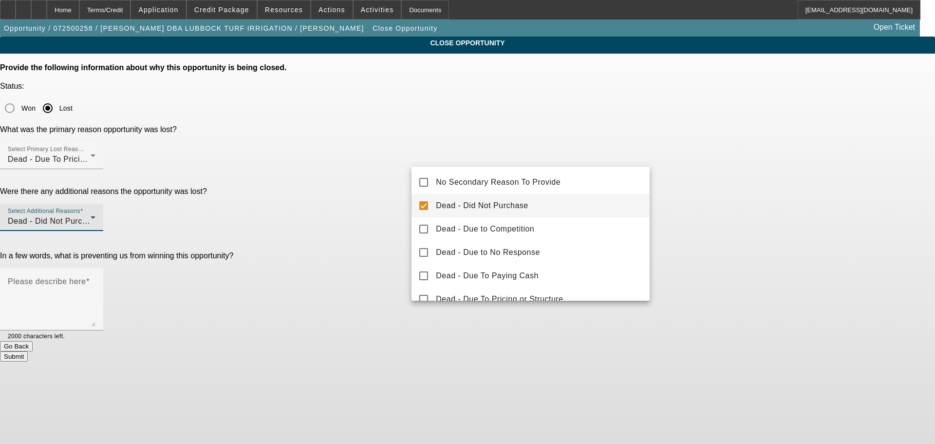
click at [381, 210] on div at bounding box center [467, 222] width 935 height 444
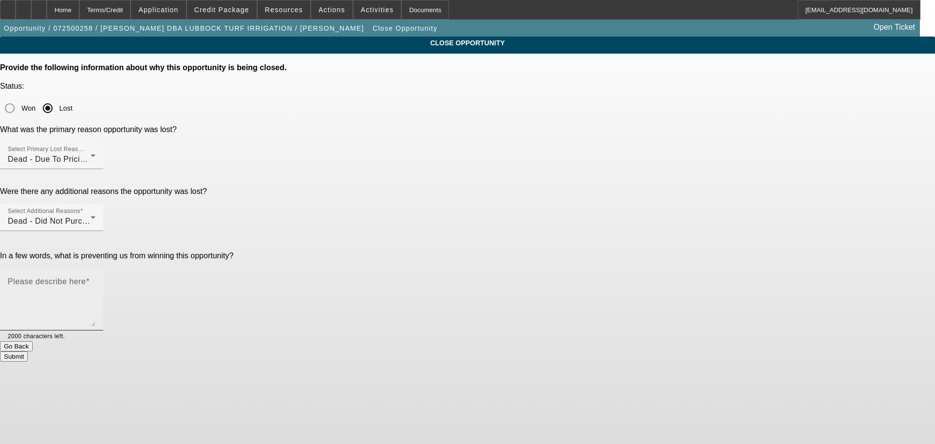
click at [95, 280] on textarea "Please describe here" at bounding box center [52, 303] width 88 height 47
drag, startPoint x: 635, startPoint y: 194, endPoint x: 646, endPoint y: 194, distance: 11.7
click at [95, 280] on textarea "Fees responsible for PP purchase, lowered payments to offset decided not tp pur…" at bounding box center [52, 303] width 88 height 47
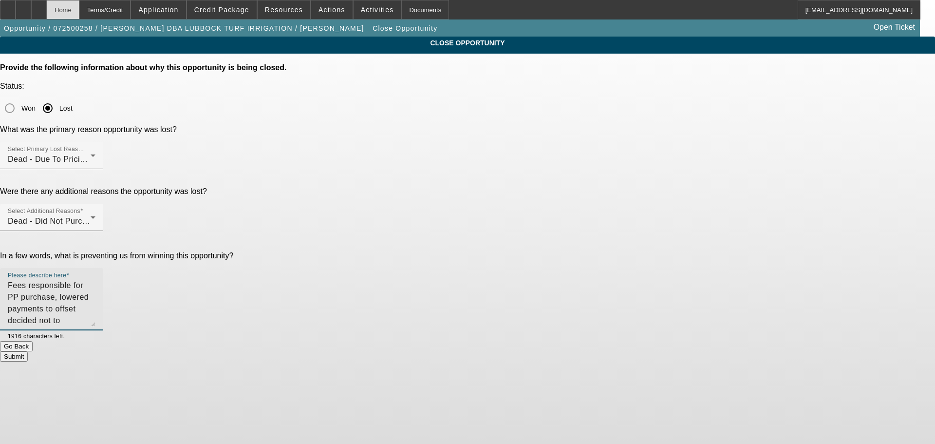
type textarea "Fees responsible for PP purchase, lowered payments to offset decided not to pur…"
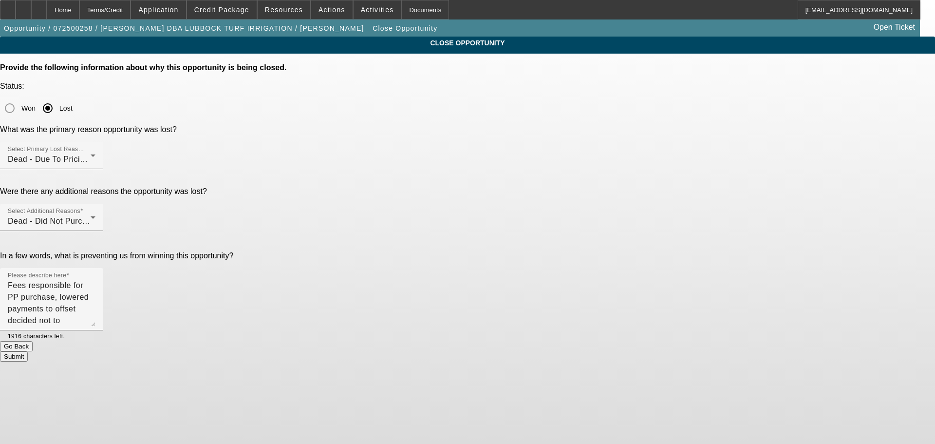
click at [28, 351] on button "Submit" at bounding box center [14, 356] width 28 height 10
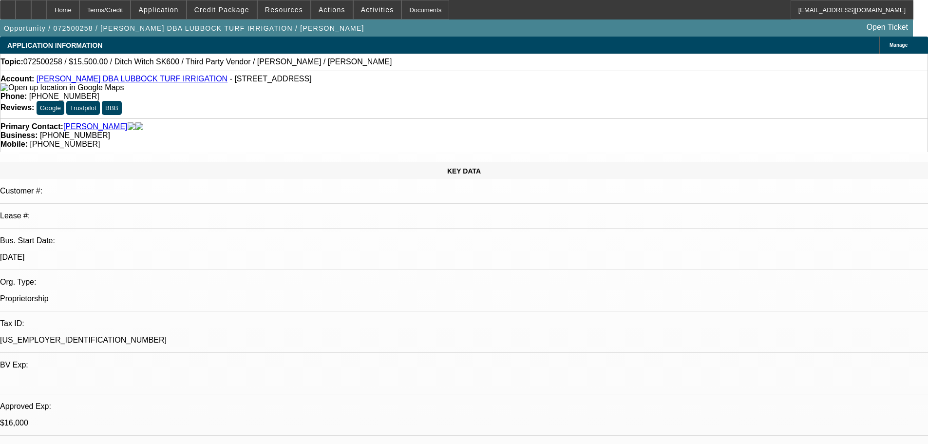
select select "0"
select select "3"
select select "0.1"
select select "4"
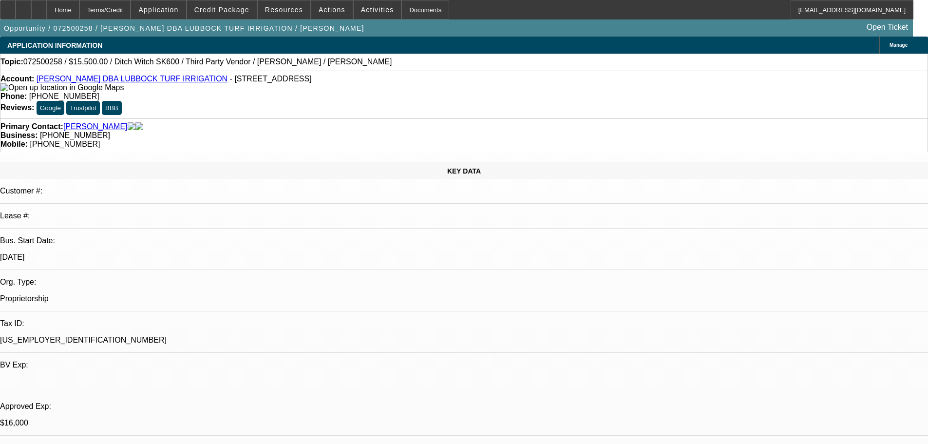
select select "0"
select select "3"
select select "0"
select select "6"
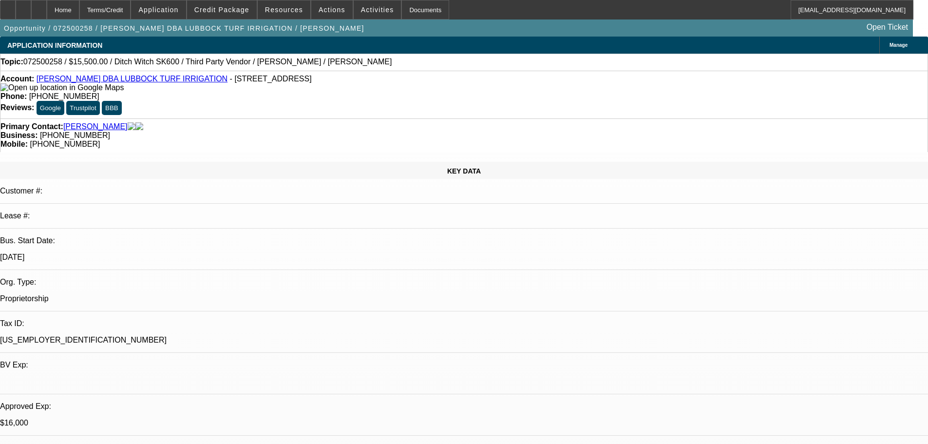
select select "0"
select select "3"
select select "0"
select select "6"
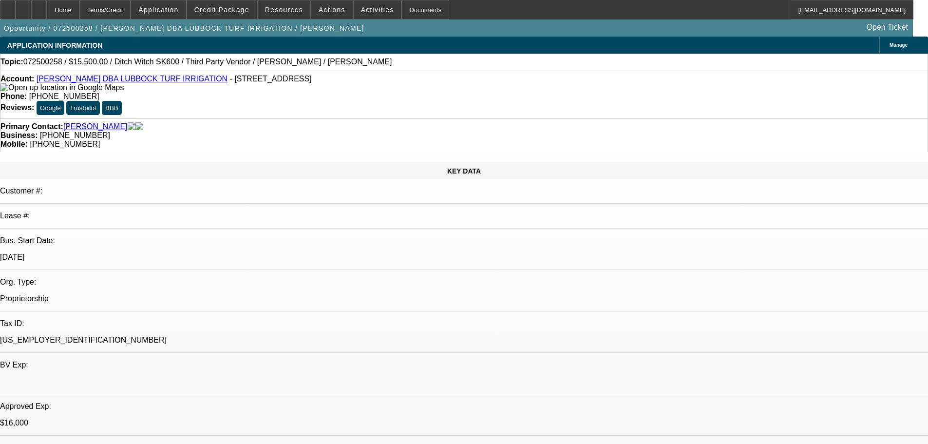
select select "0"
select select "3"
select select "0"
select select "6"
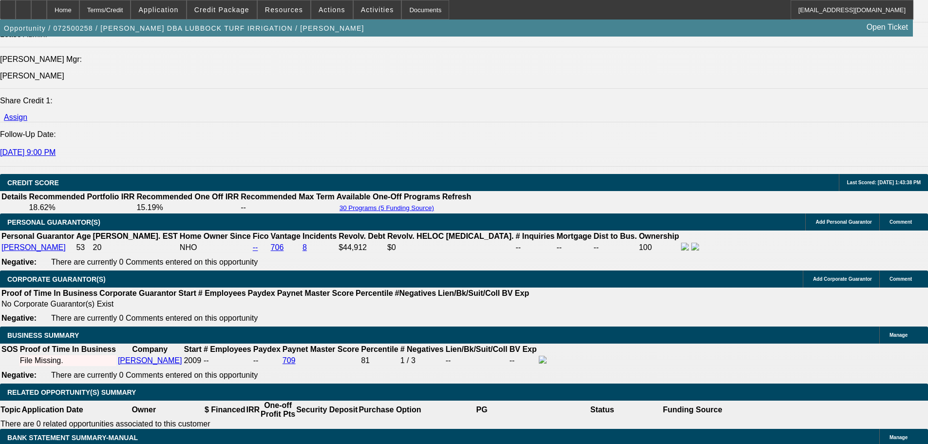
scroll to position [1315, 0]
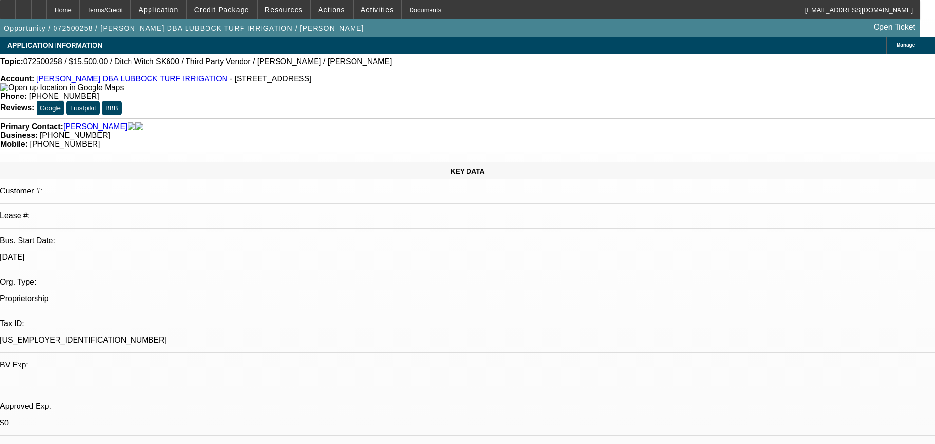
select select "0"
select select "3"
select select "0.1"
select select "4"
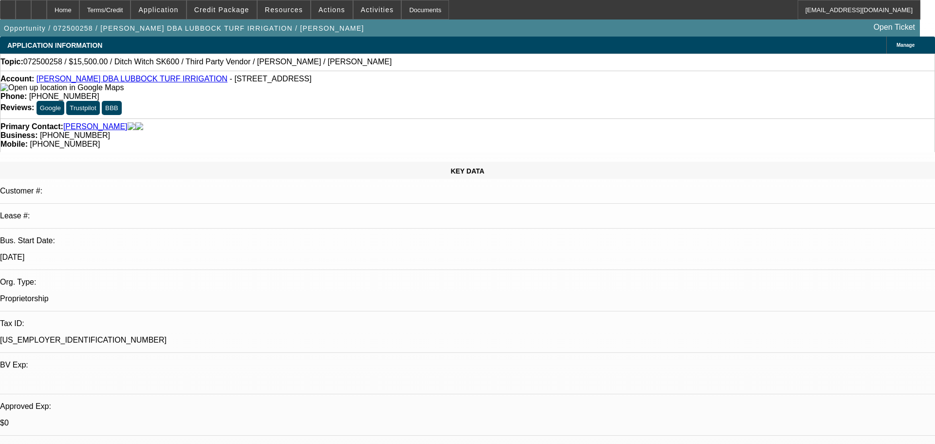
select select "0"
select select "3"
select select "0"
select select "6"
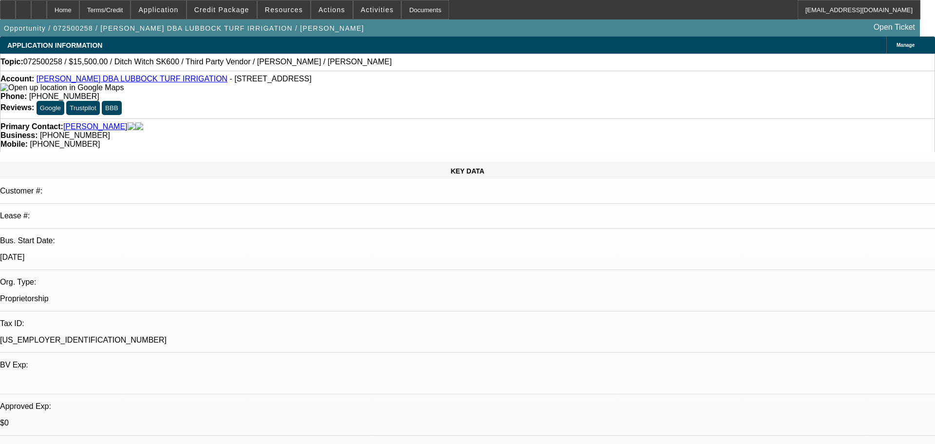
select select "0"
select select "3"
select select "0"
select select "6"
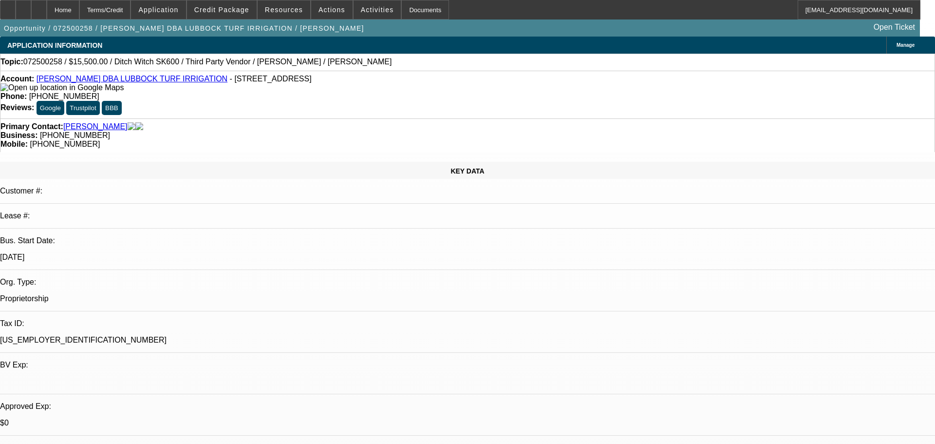
select select "0"
select select "3"
select select "0"
select select "6"
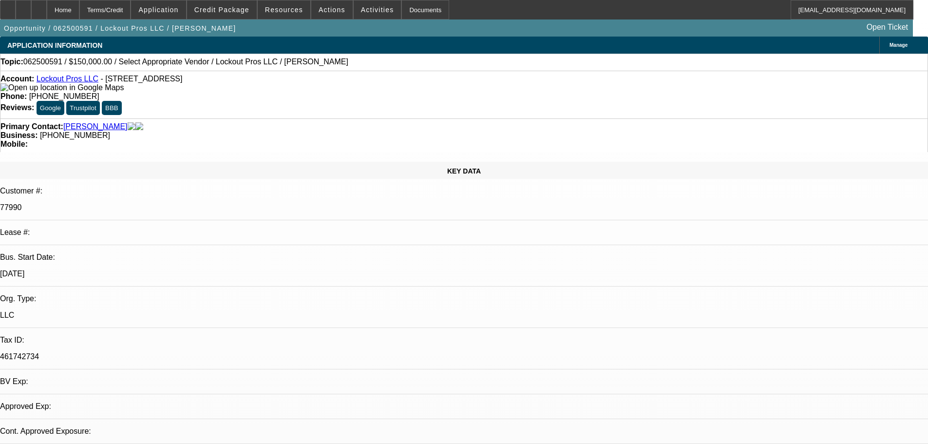
select select "0"
select select "2"
select select "0.1"
select select "1"
select select "2"
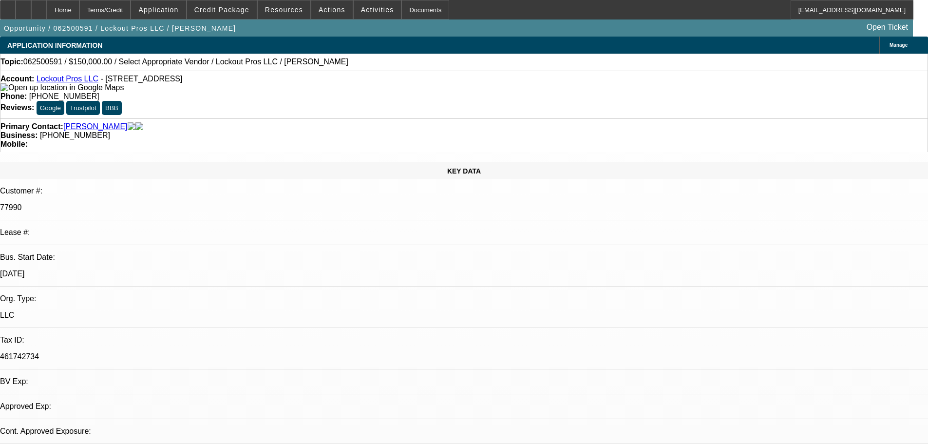
select select "4"
click at [77, 82] on link "Lockout Pros LLC" at bounding box center [68, 79] width 62 height 8
